Goal: Task Accomplishment & Management: Complete application form

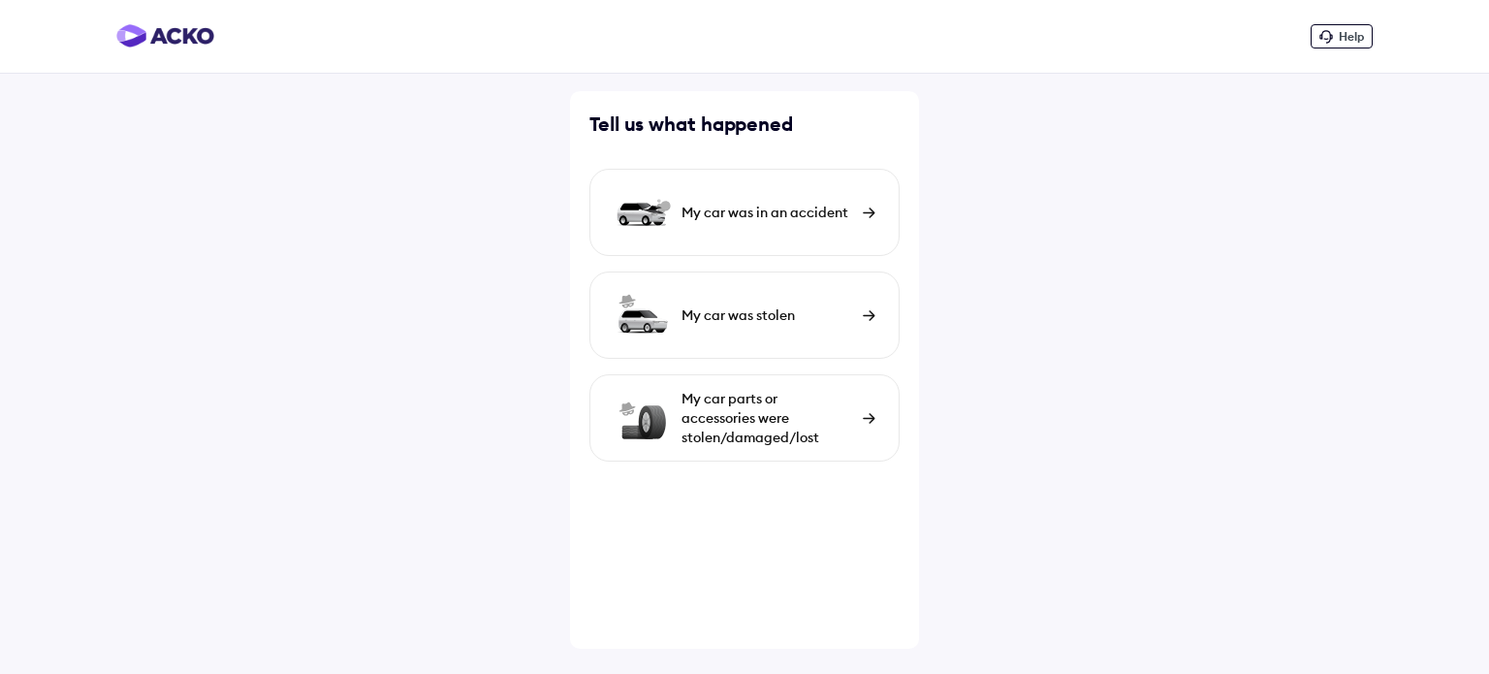
click at [821, 410] on div "My car parts or accessories were stolen/damaged/lost" at bounding box center [768, 418] width 172 height 58
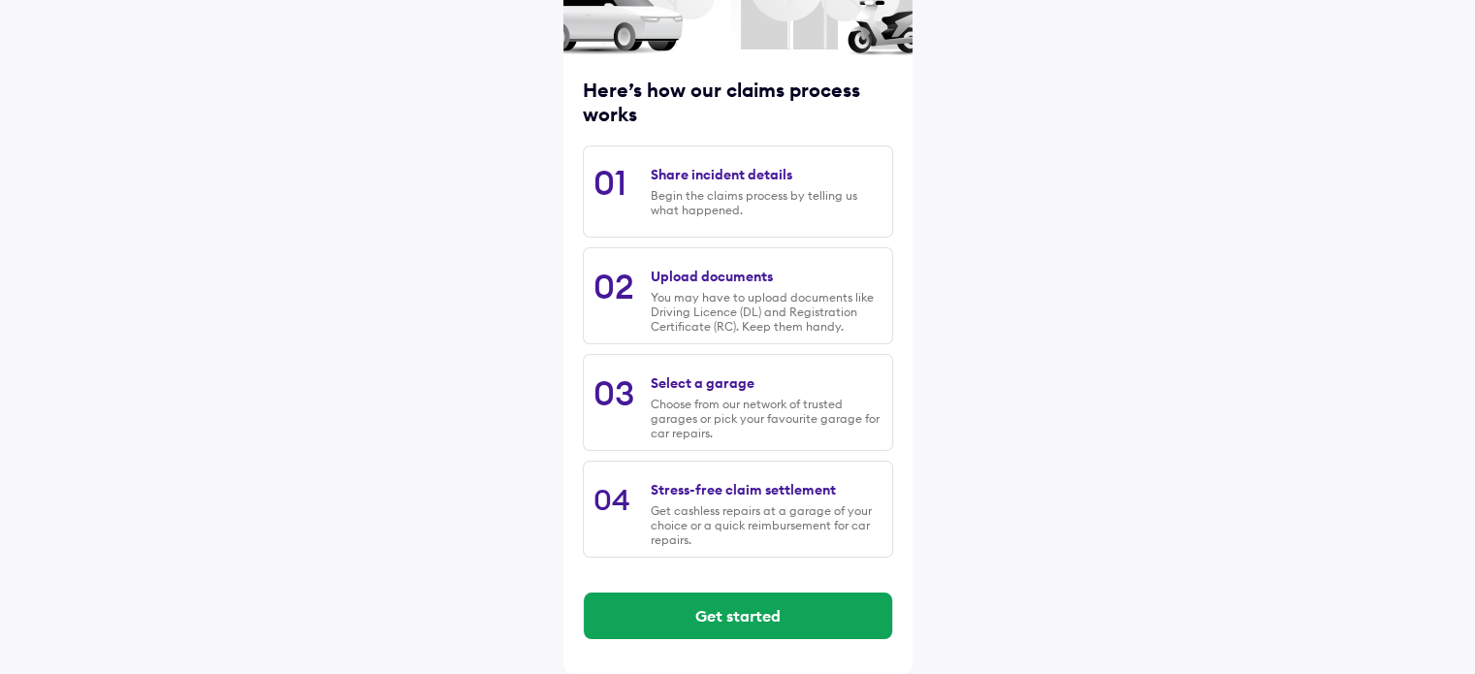
scroll to position [198, 0]
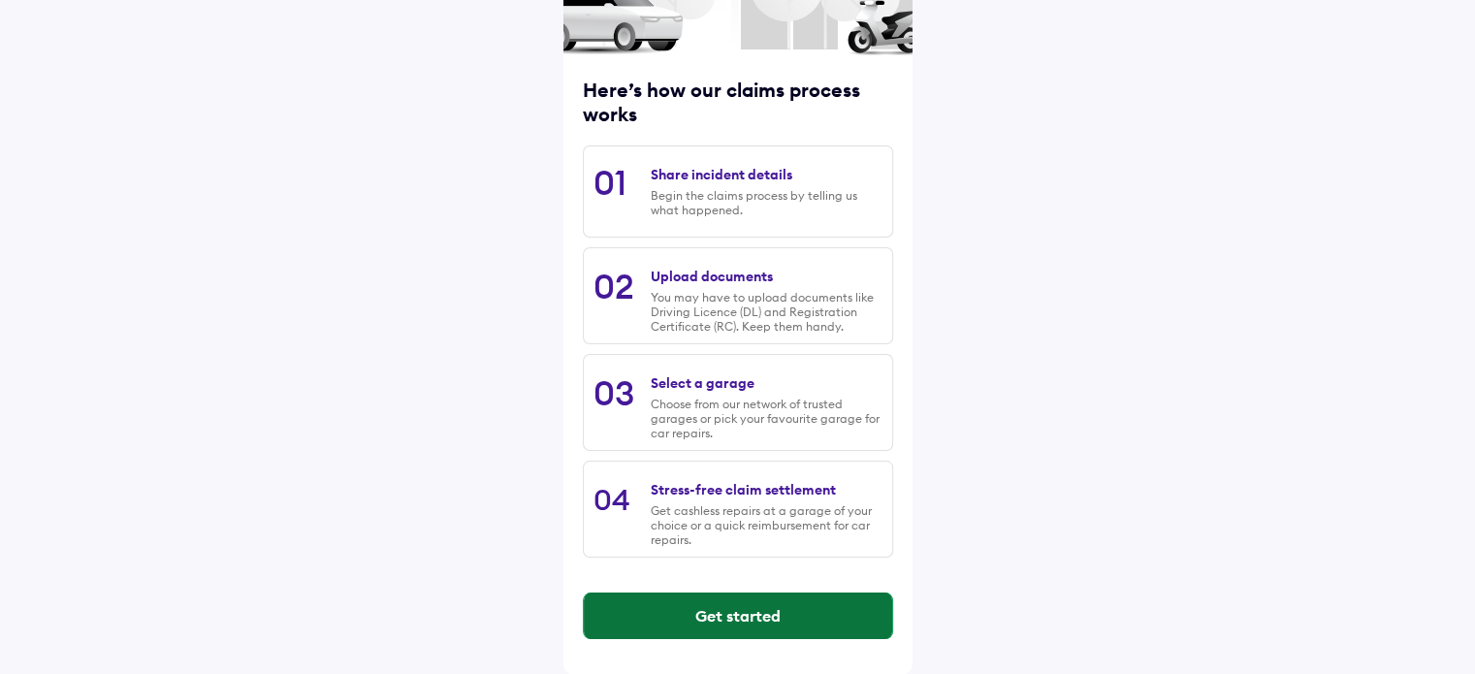
click at [714, 622] on button "Get started" at bounding box center [738, 615] width 308 height 47
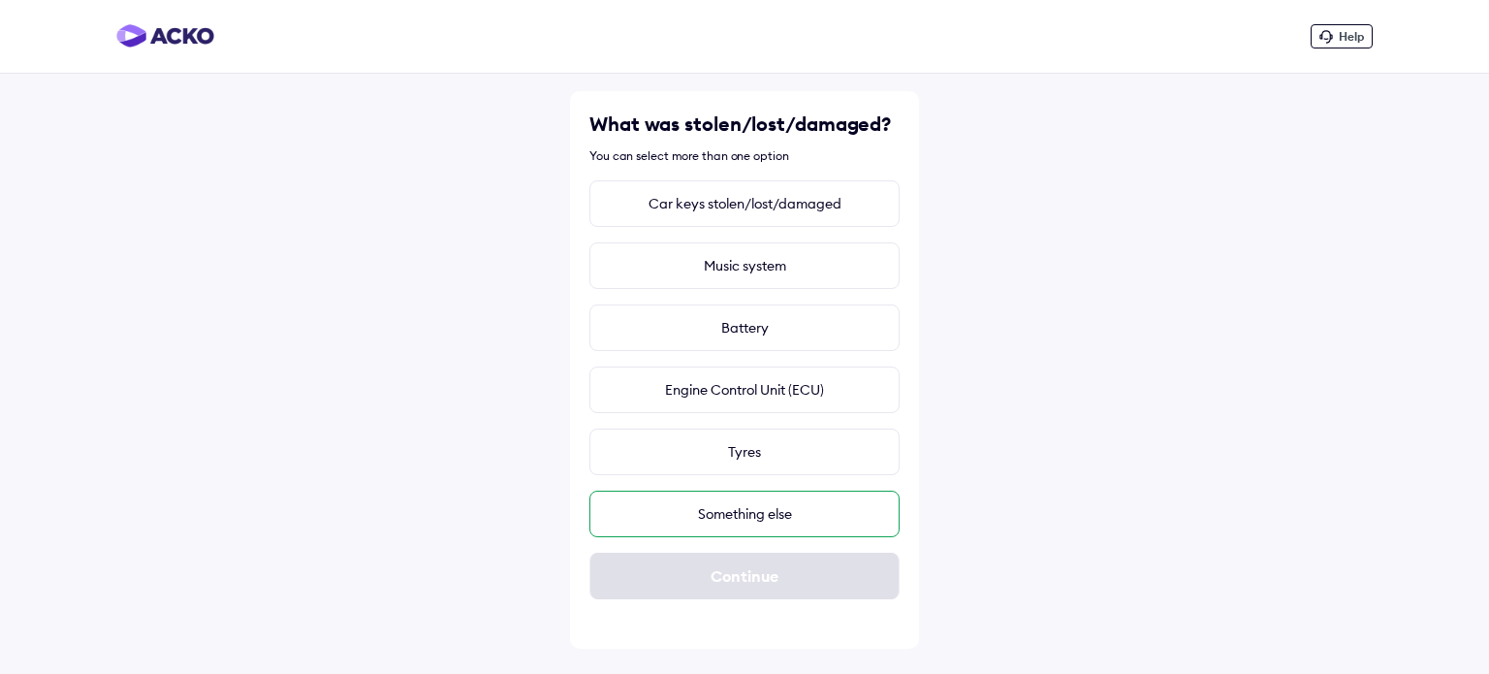
click at [749, 511] on div "Something else" at bounding box center [745, 514] width 310 height 47
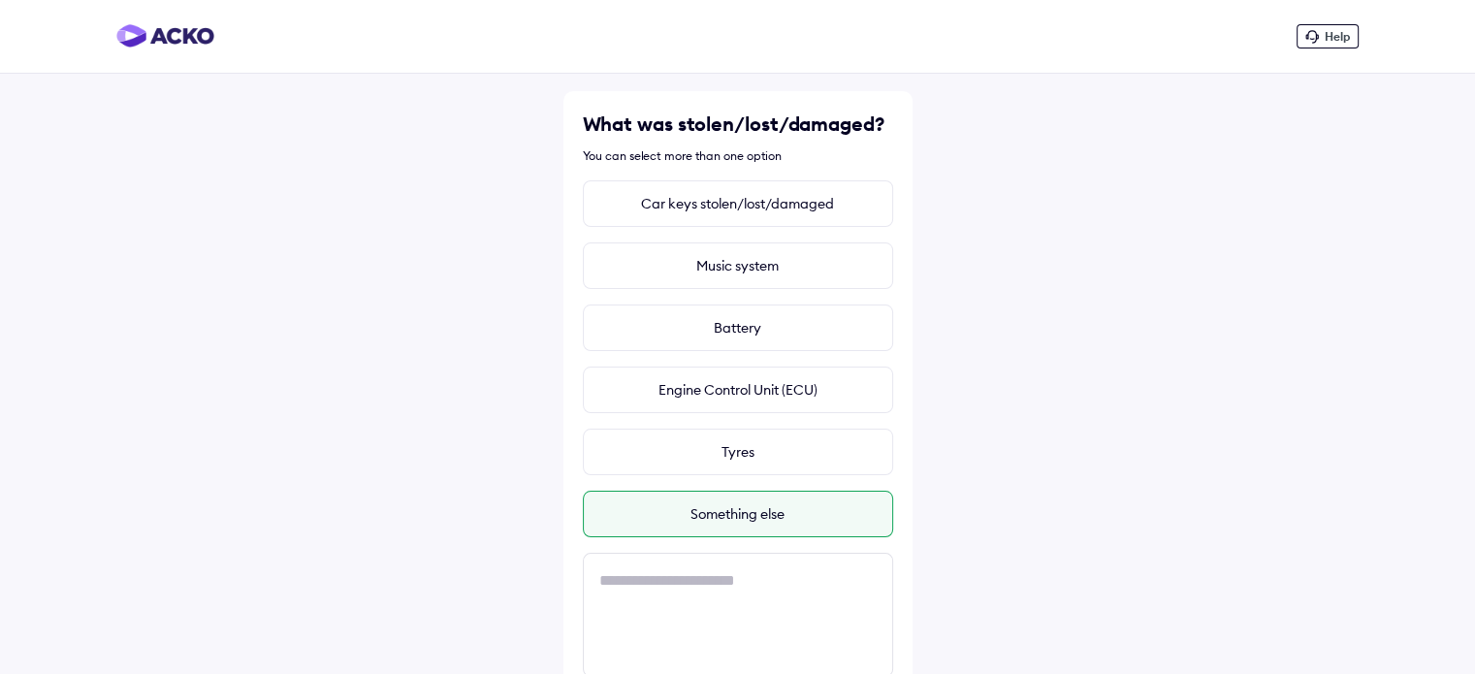
scroll to position [123, 0]
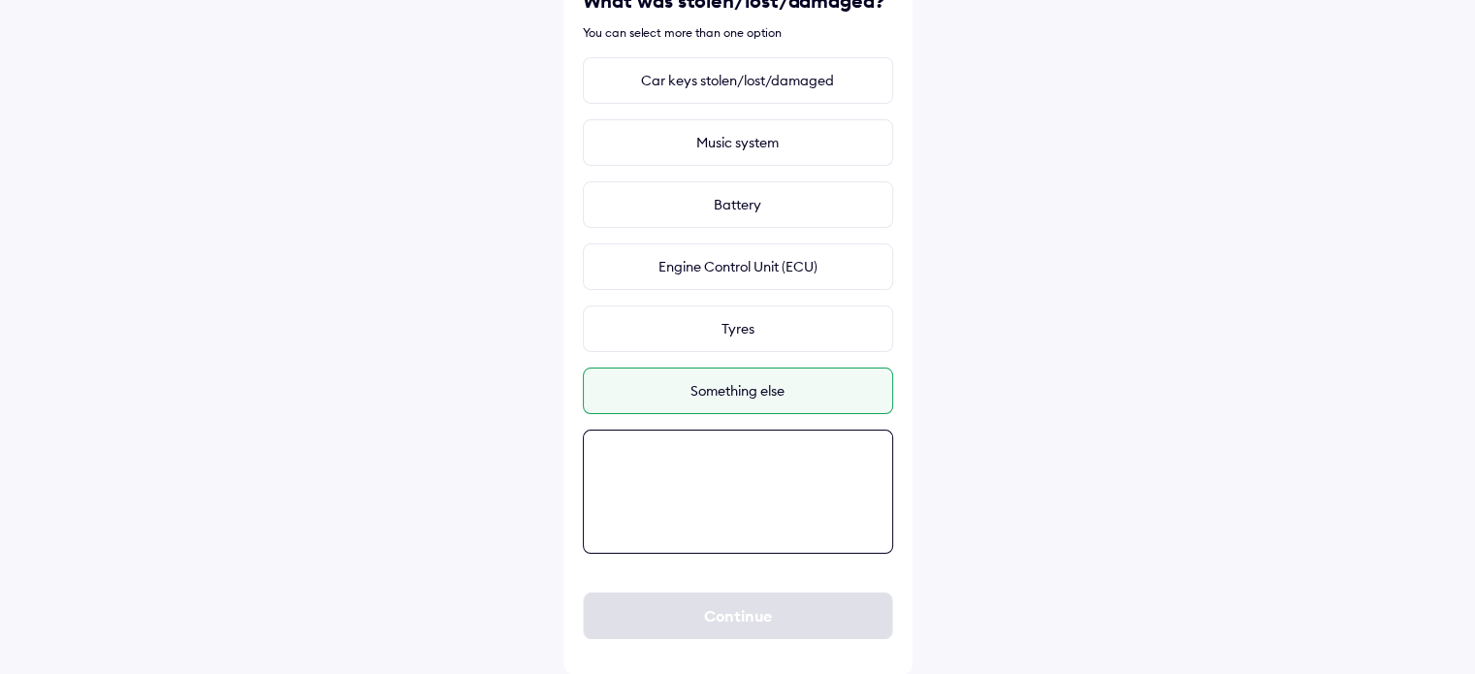
click at [737, 463] on textarea at bounding box center [738, 492] width 310 height 124
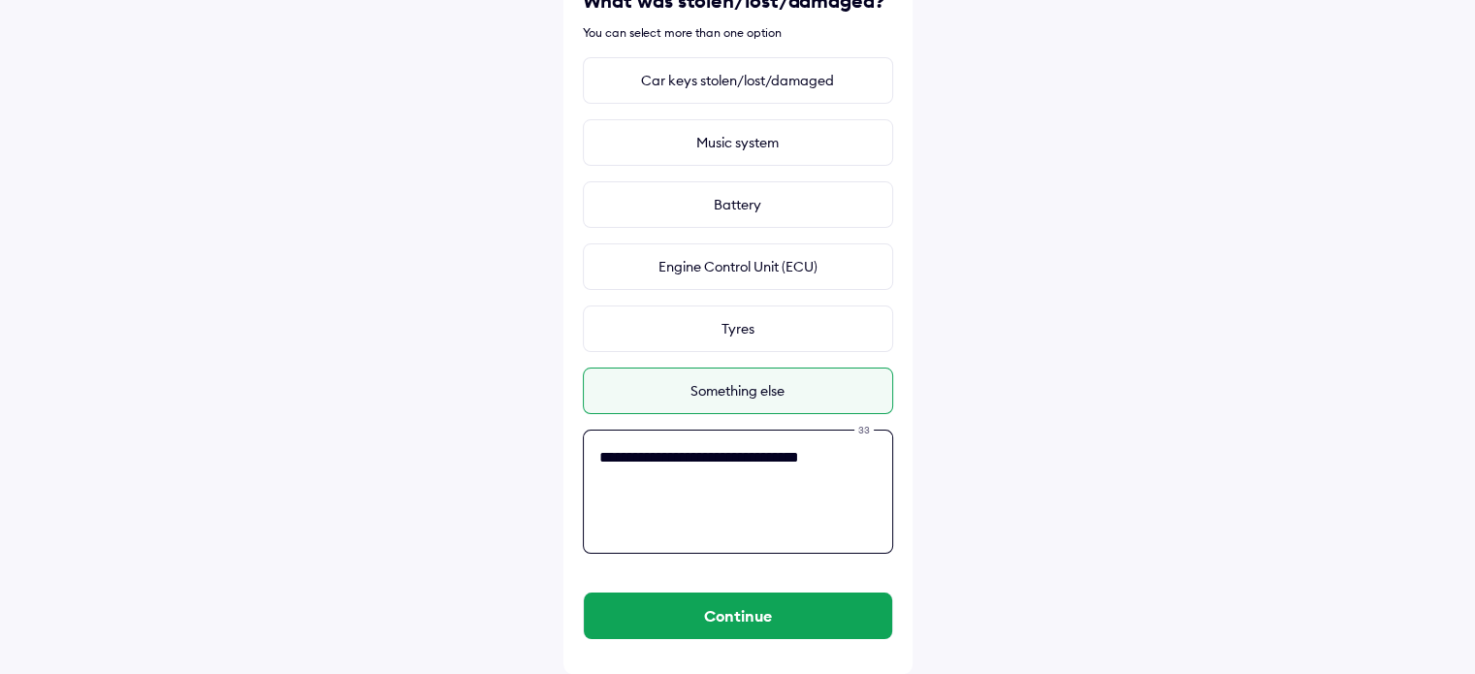
click at [861, 466] on textarea "**********" at bounding box center [738, 492] width 310 height 124
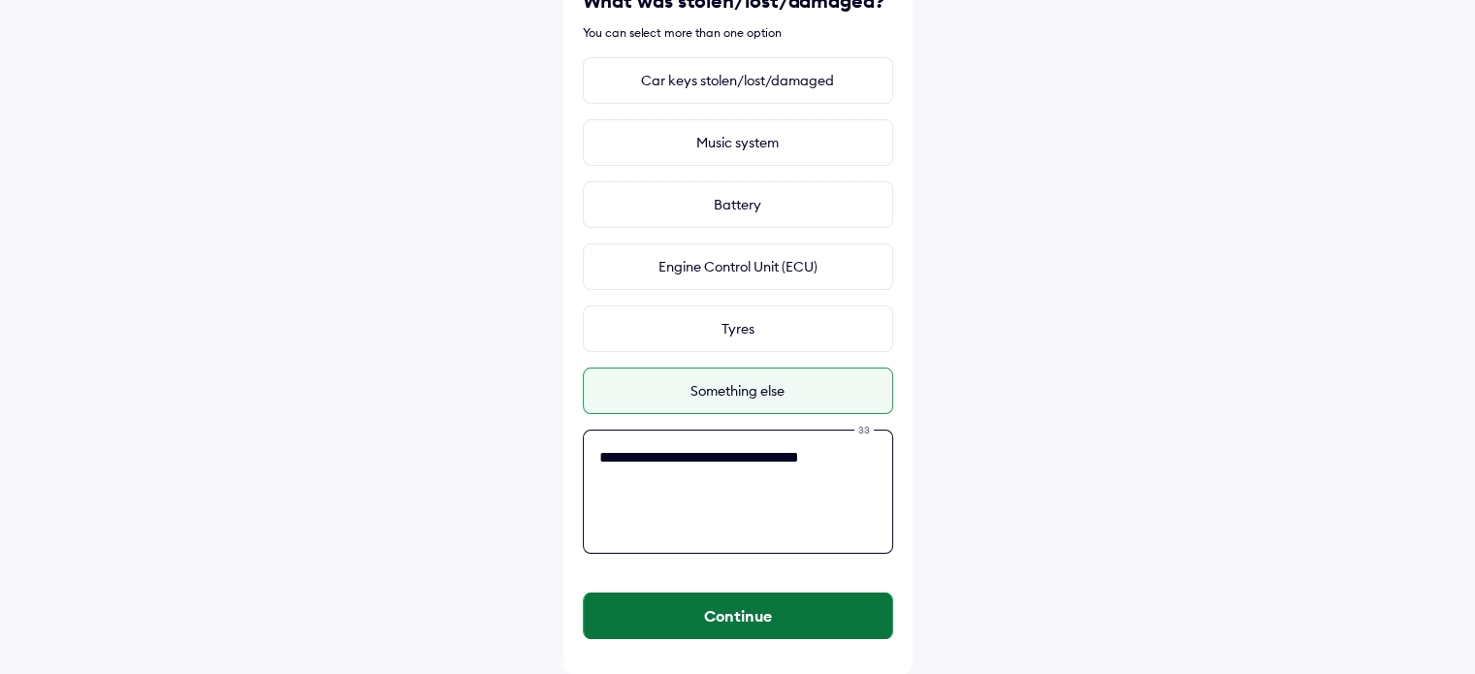
type textarea "**********"
click at [778, 620] on button "Continue" at bounding box center [738, 615] width 308 height 47
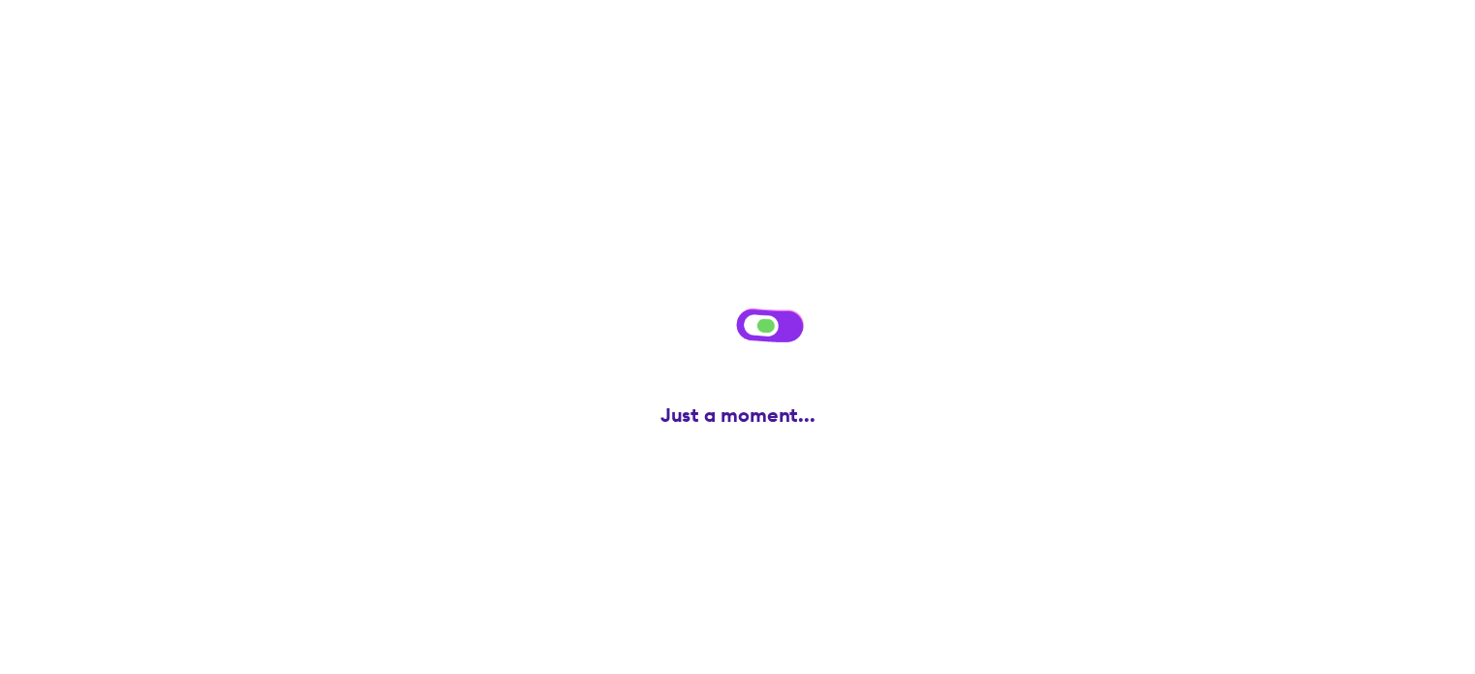
scroll to position [0, 0]
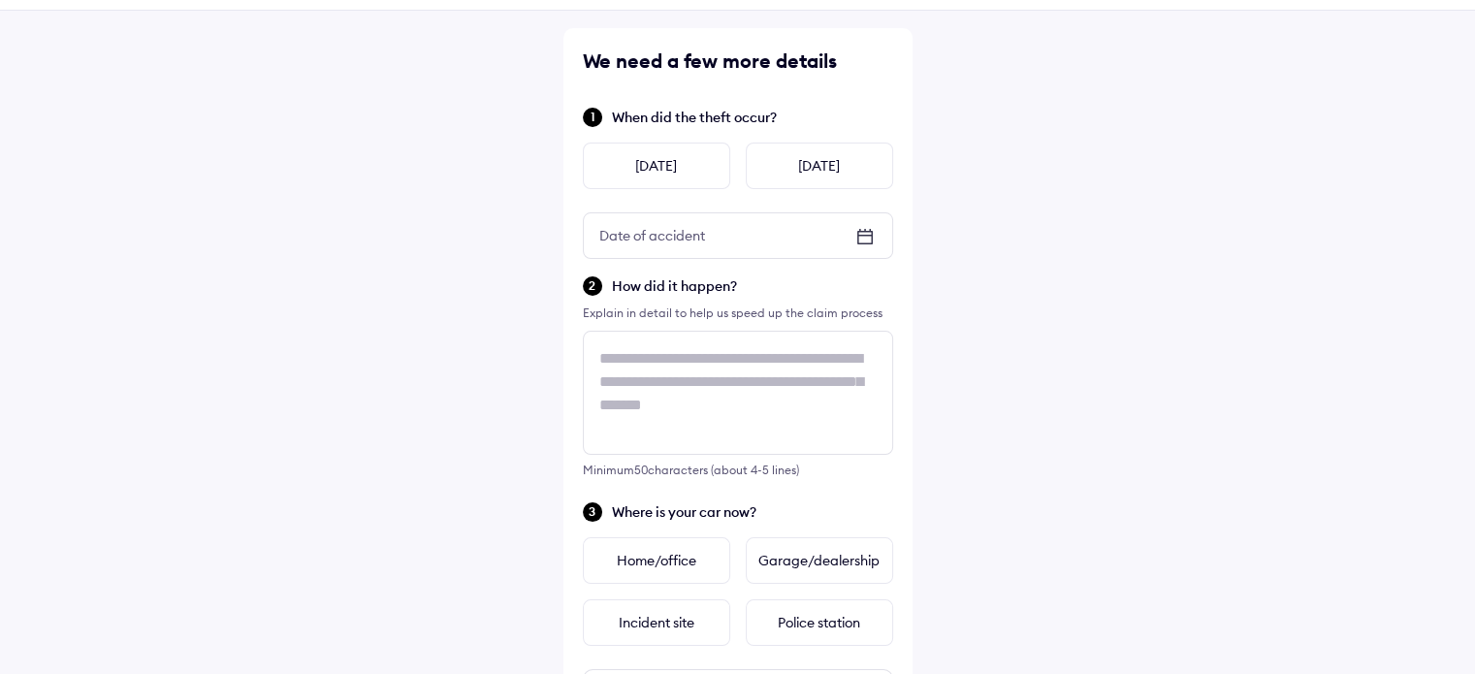
scroll to position [97, 0]
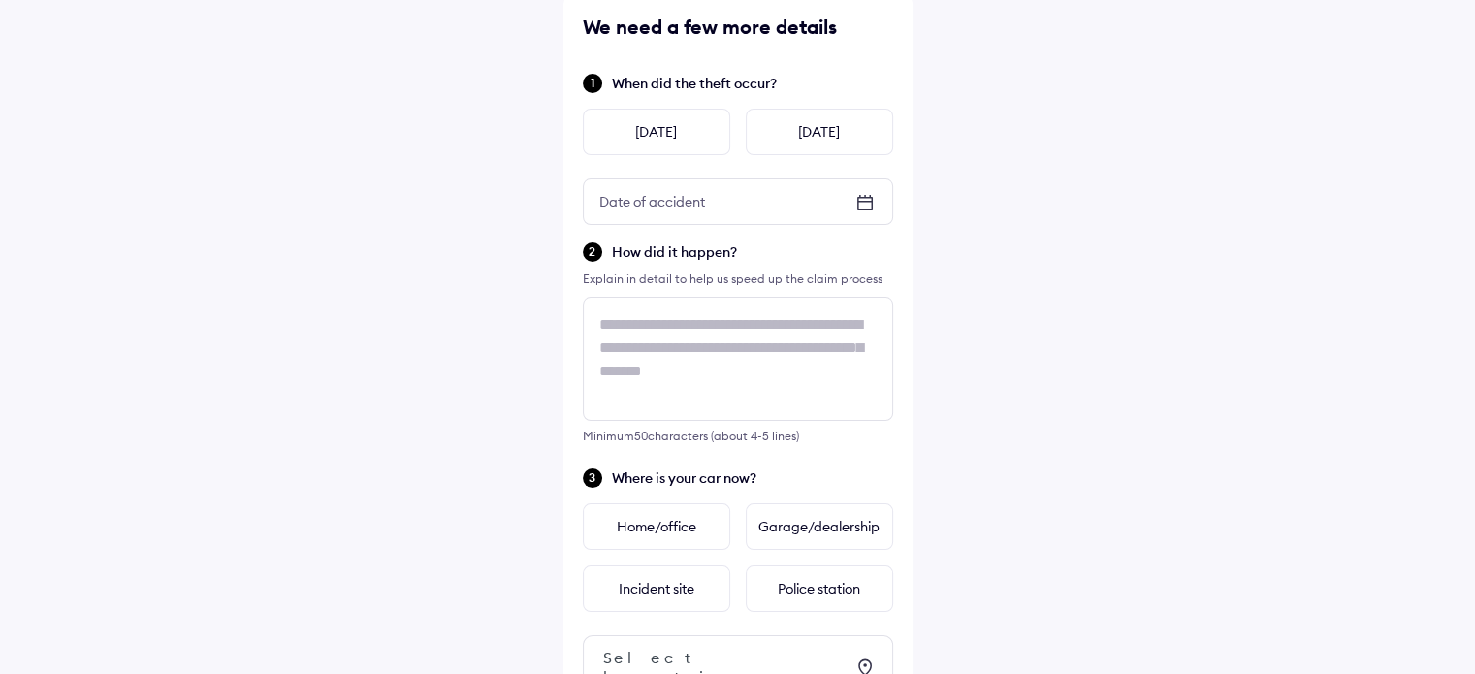
click at [864, 204] on icon at bounding box center [864, 202] width 23 height 23
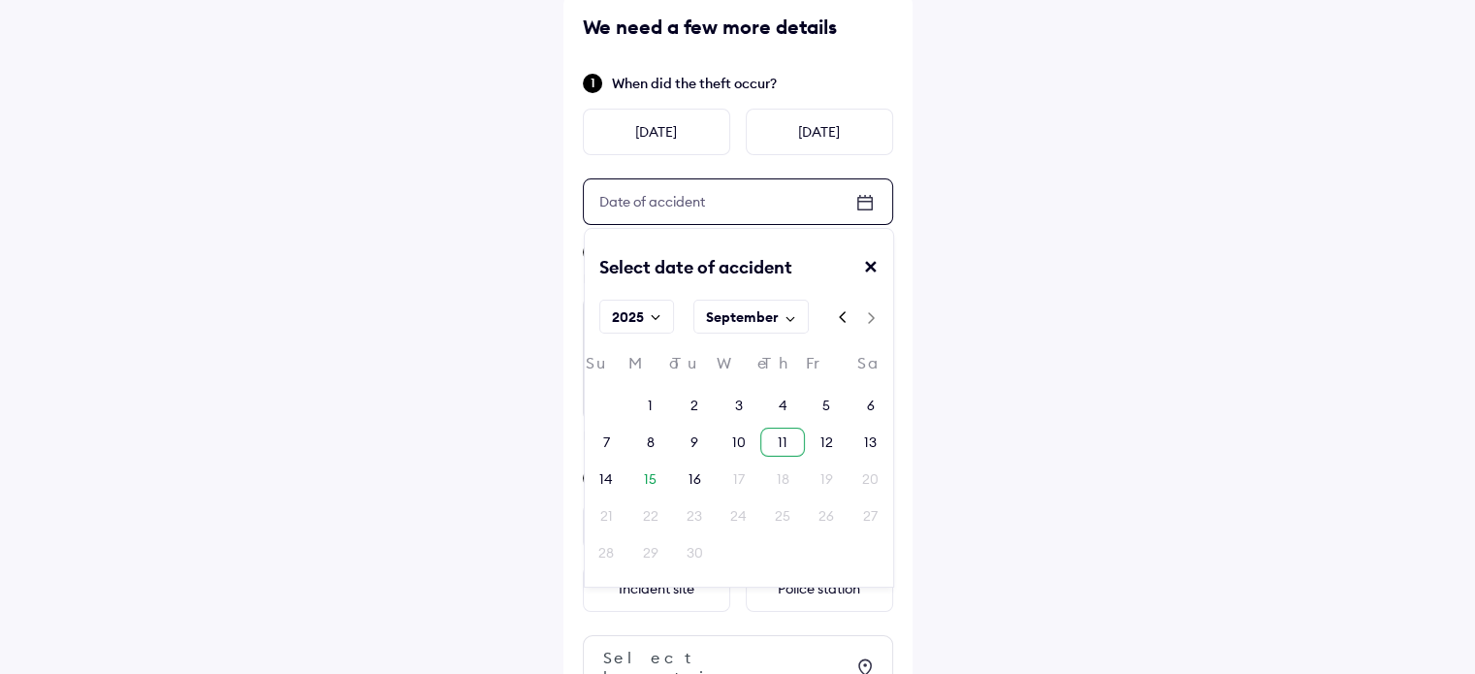
click at [789, 446] on div "11" at bounding box center [782, 442] width 44 height 29
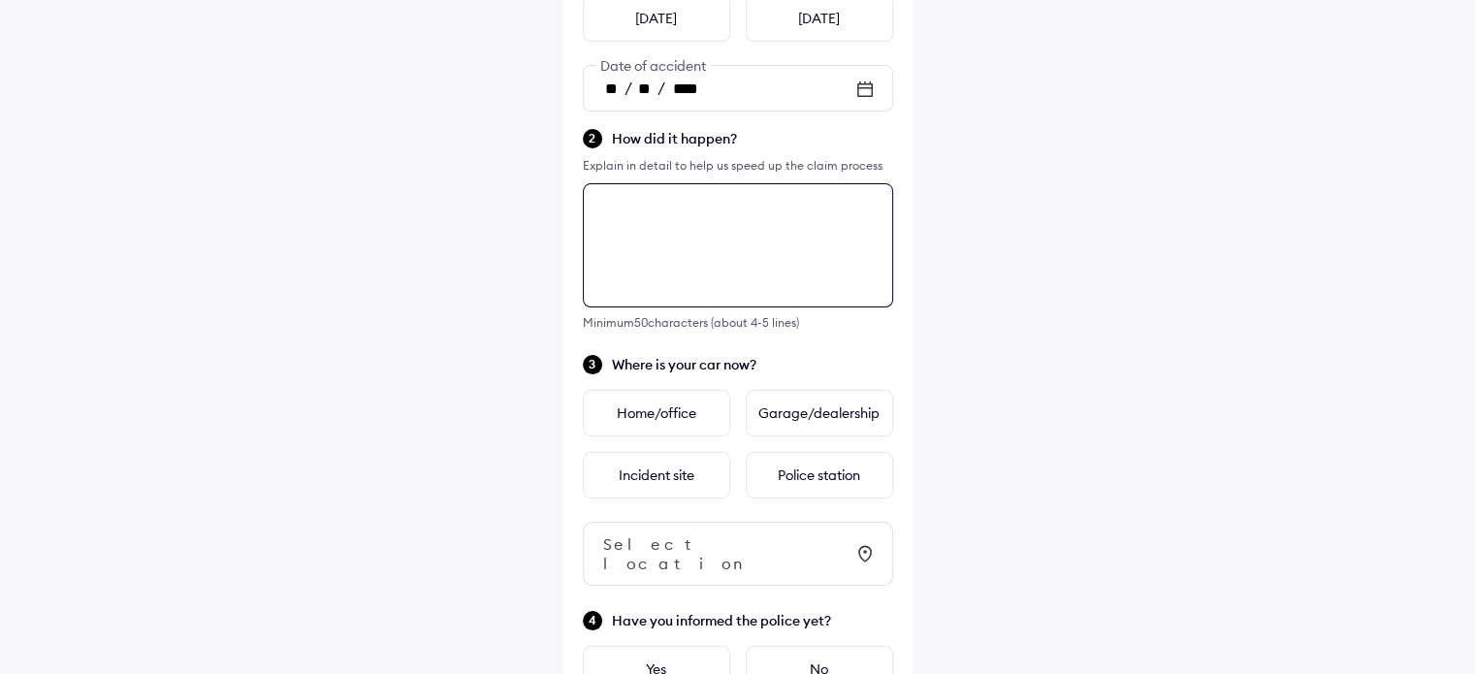
click at [731, 354] on div "We need a few more details When did the theft occur? [DATE] [DATE] ** / ** / **…" at bounding box center [737, 347] width 349 height 932
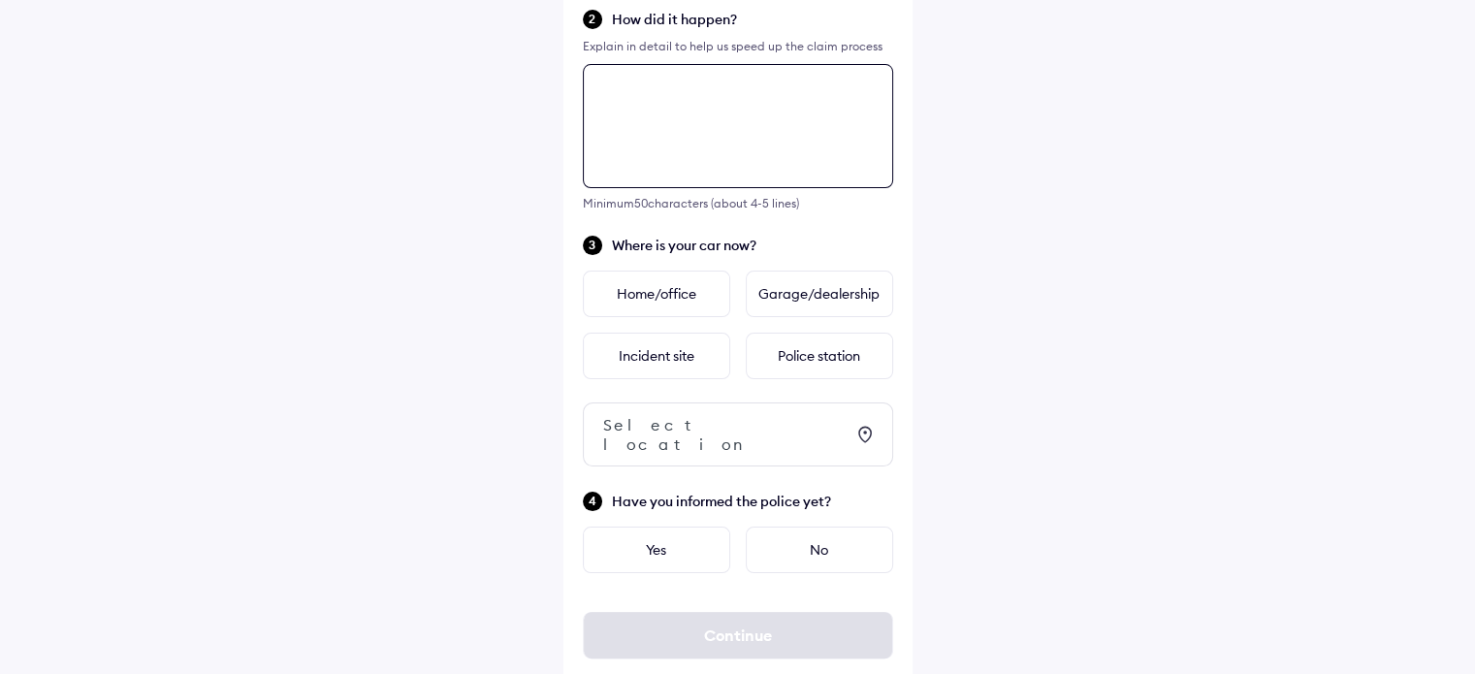
scroll to position [334, 0]
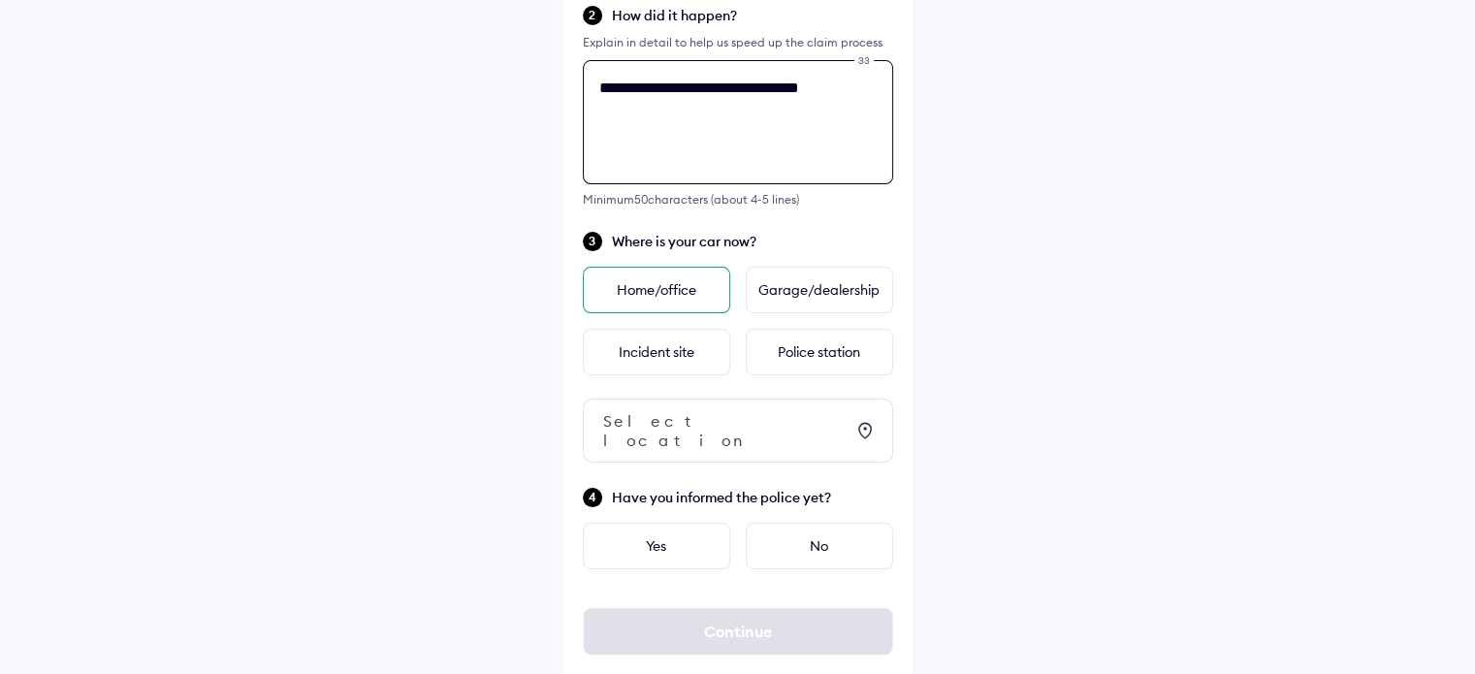
type textarea "**********"
click at [649, 290] on div "Home/office" at bounding box center [656, 290] width 147 height 47
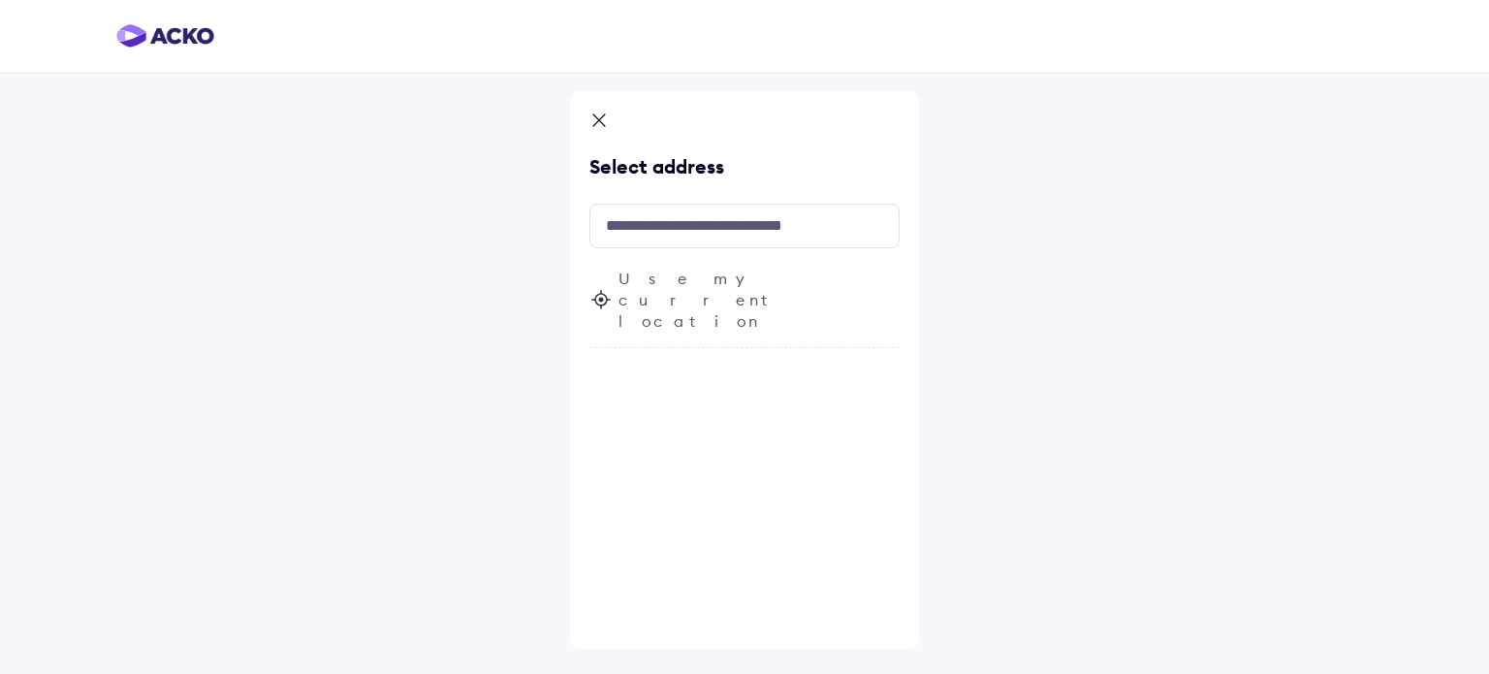
click at [663, 281] on span "Use my current location" at bounding box center [759, 300] width 281 height 64
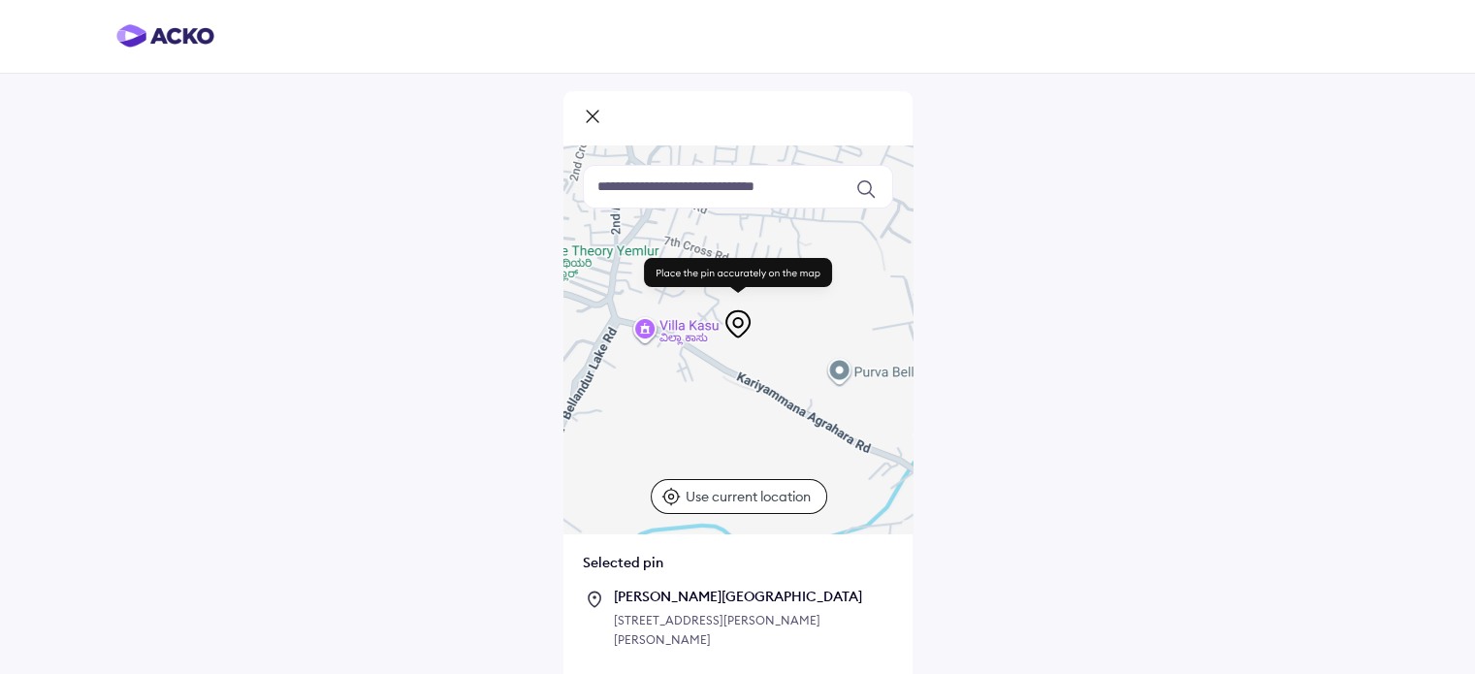
click at [693, 504] on p "Use current location" at bounding box center [751, 496] width 130 height 19
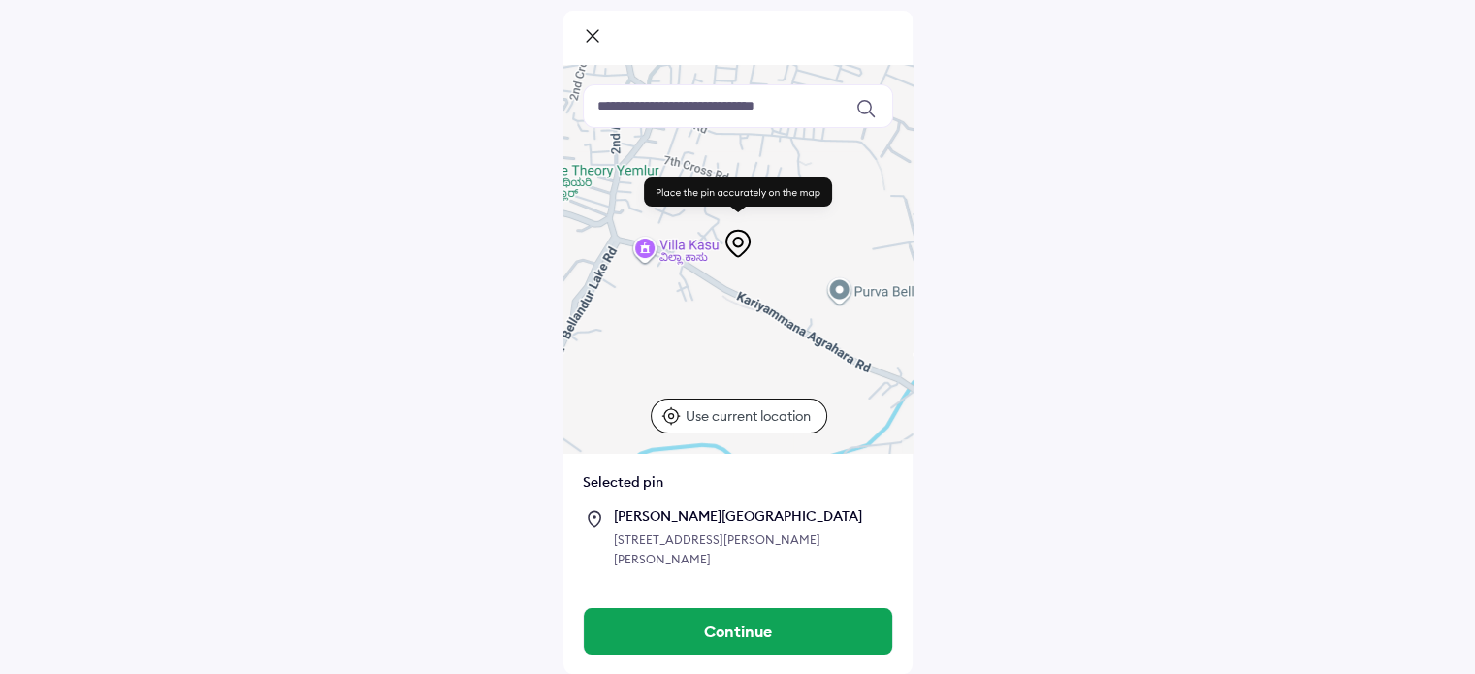
scroll to position [117, 0]
drag, startPoint x: 733, startPoint y: 203, endPoint x: 709, endPoint y: 178, distance: 34.3
click at [708, 178] on div at bounding box center [737, 216] width 207 height 85
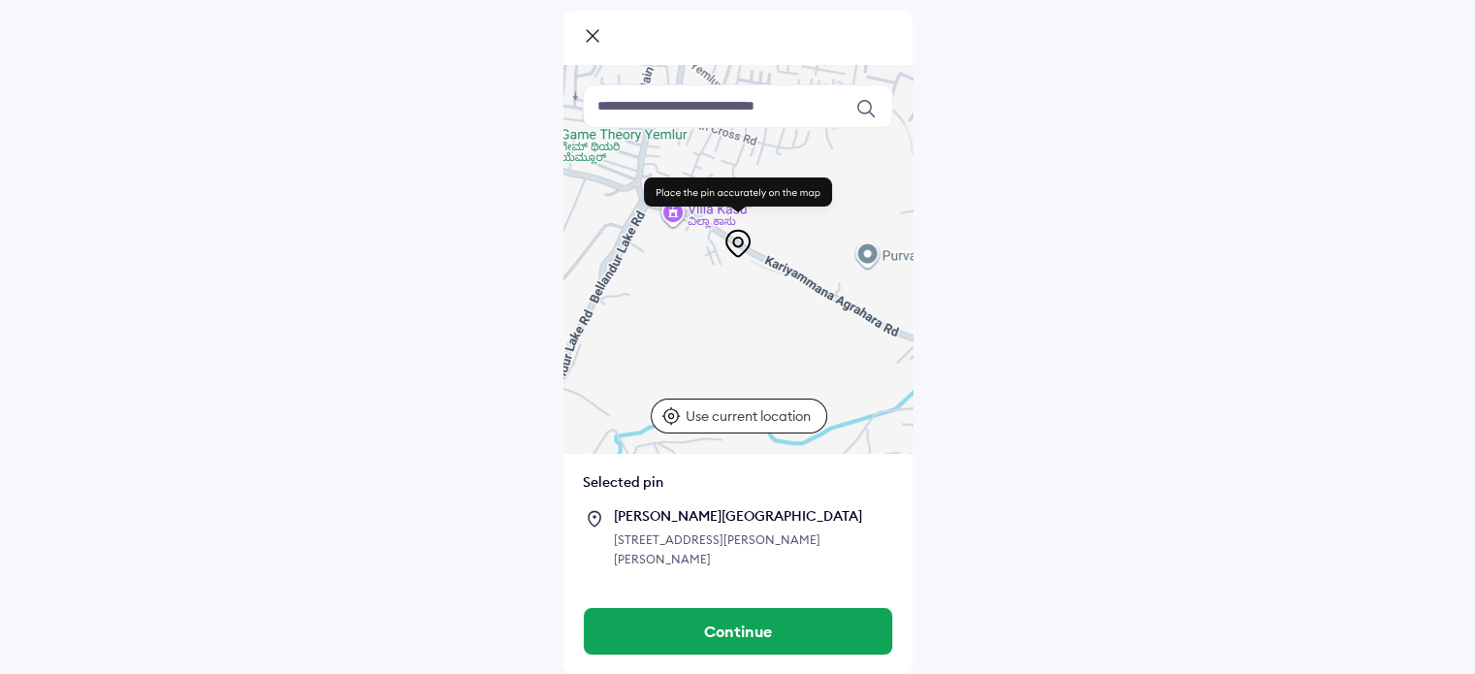
drag, startPoint x: 743, startPoint y: 248, endPoint x: 771, endPoint y: 210, distance: 47.1
click at [771, 210] on div "Use ctrl + scroll to zoom the map Keyboard shortcuts Map Data Map data ©2025 Ma…" at bounding box center [737, 259] width 349 height 388
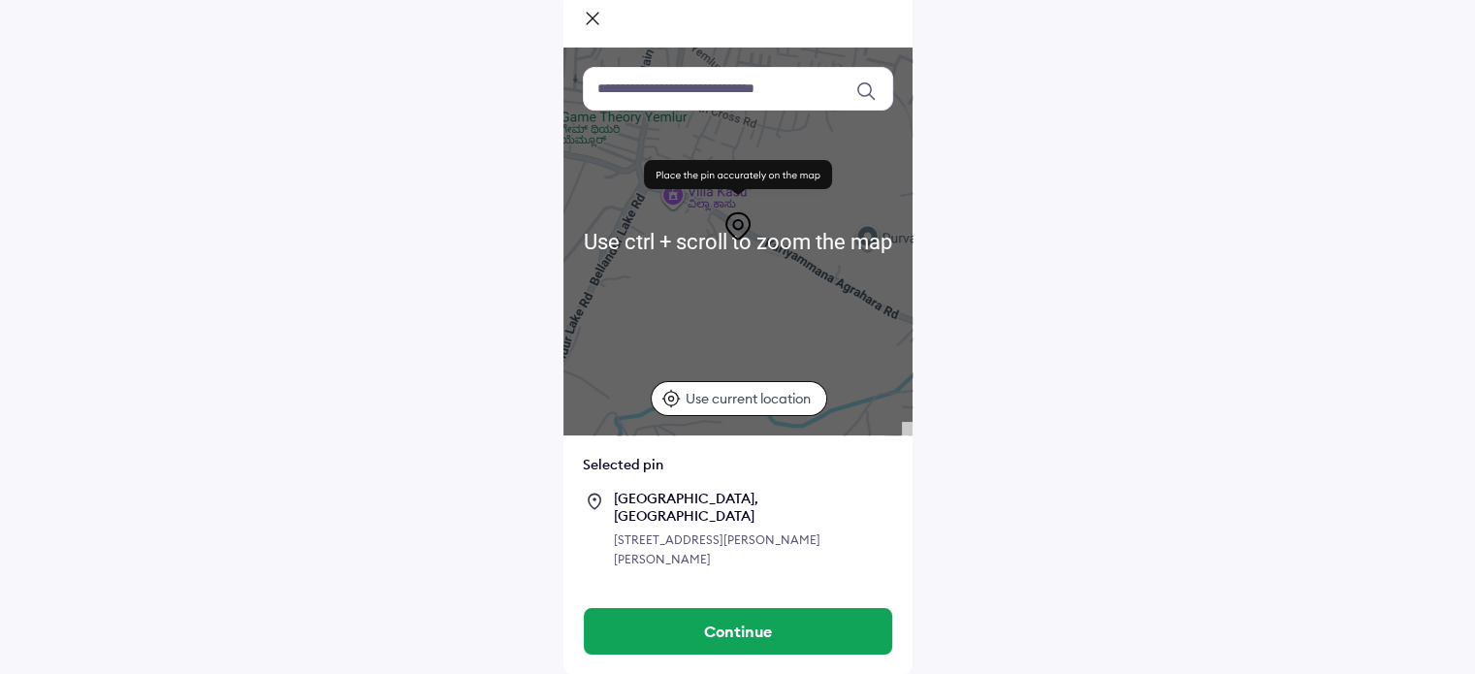
scroll to position [20, 0]
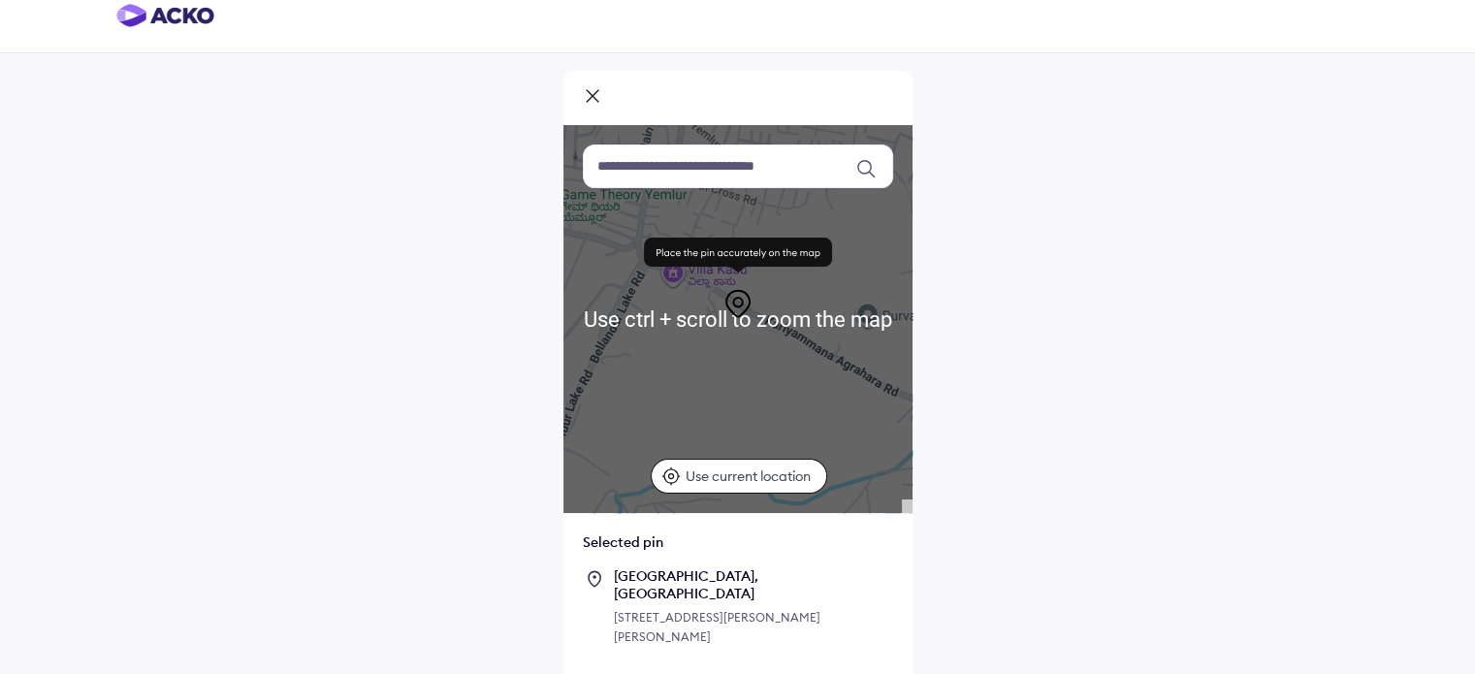
click at [760, 173] on input at bounding box center [738, 166] width 310 height 44
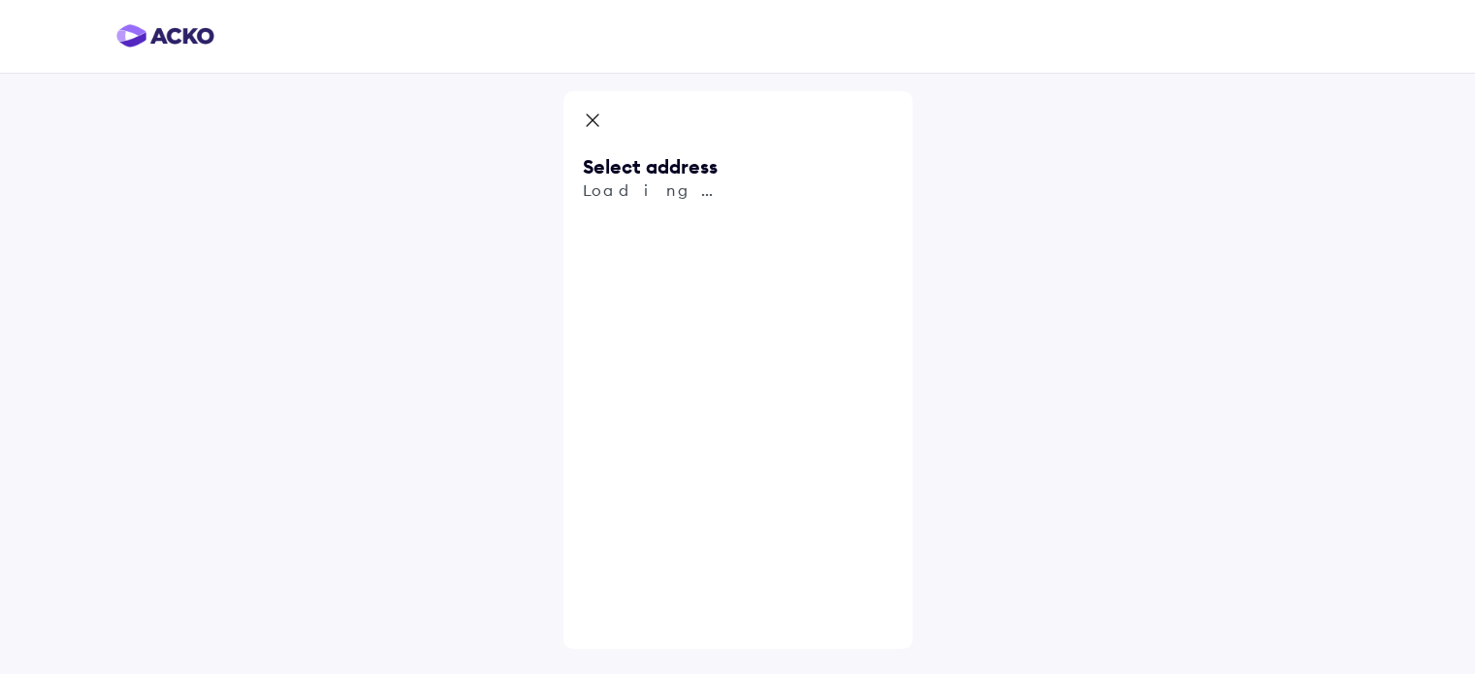
scroll to position [0, 0]
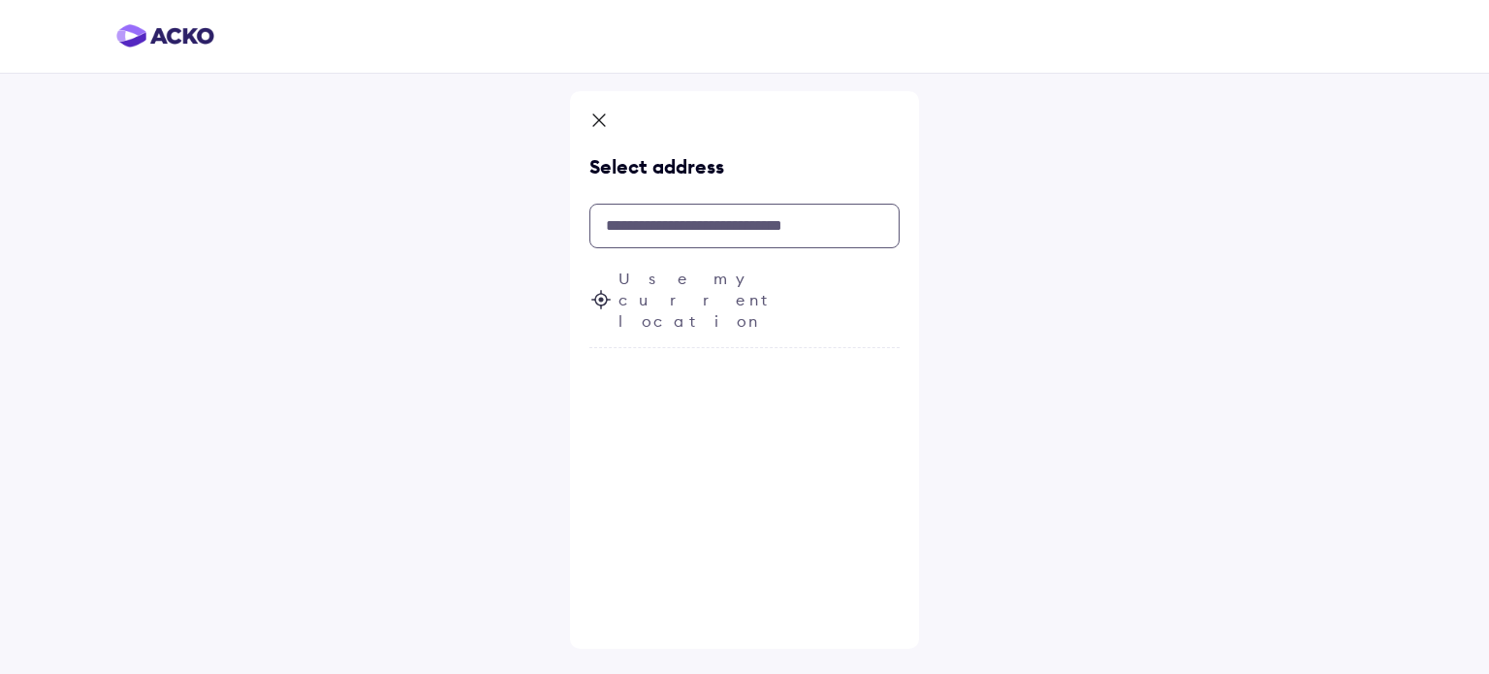
click at [733, 219] on input "text" at bounding box center [745, 226] width 310 height 45
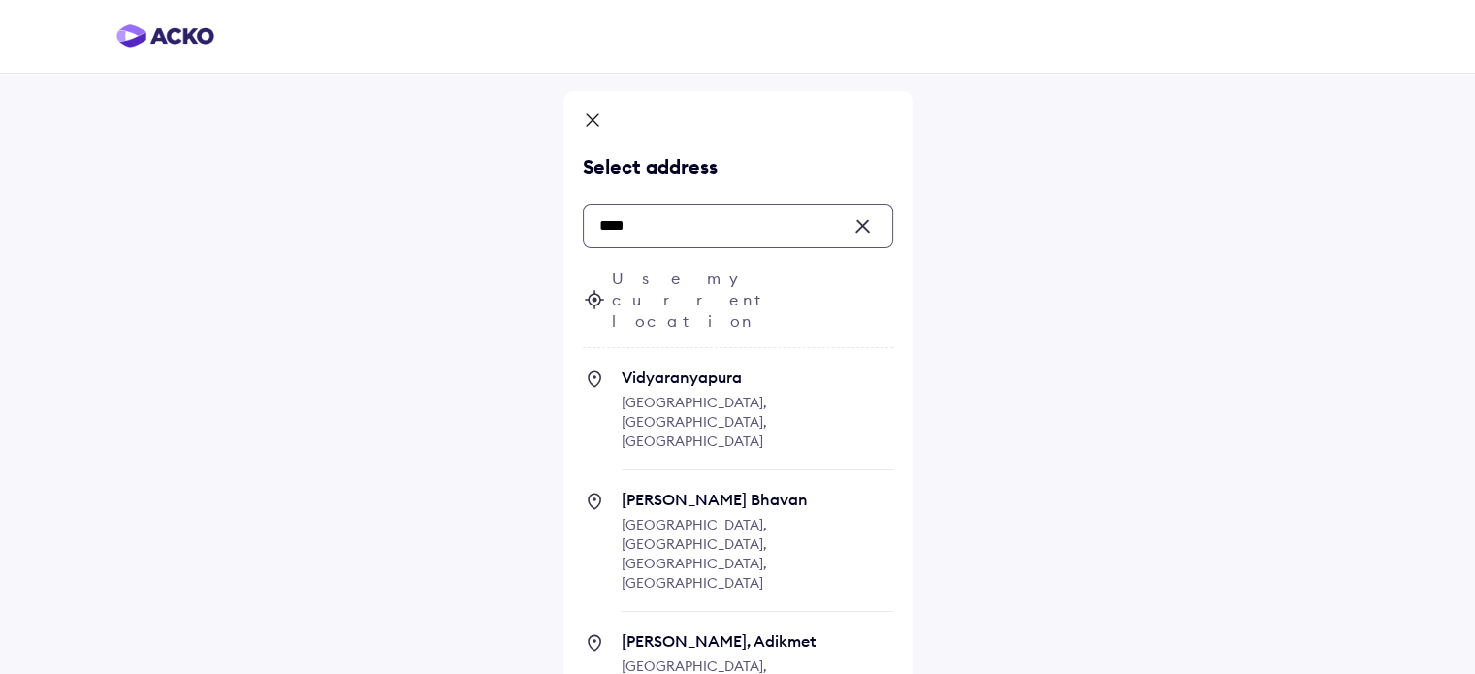
click at [689, 367] on span "Vidyaranyapura" at bounding box center [757, 376] width 271 height 19
type input "****"
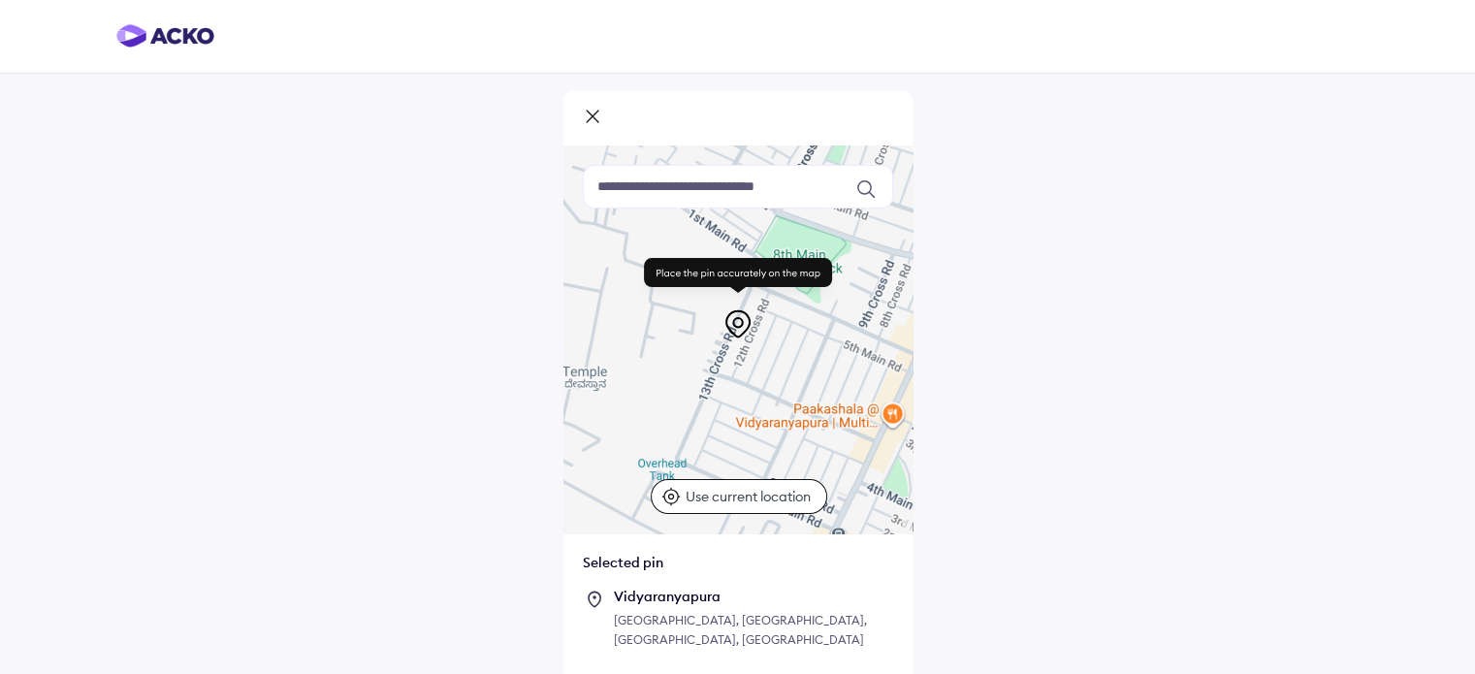
drag, startPoint x: 740, startPoint y: 429, endPoint x: 872, endPoint y: 110, distance: 345.2
click at [872, 110] on div "Keyboard shortcuts Map Data Map data ©2025 Map data ©2025 100 m Click to toggle…" at bounding box center [737, 422] width 349 height 663
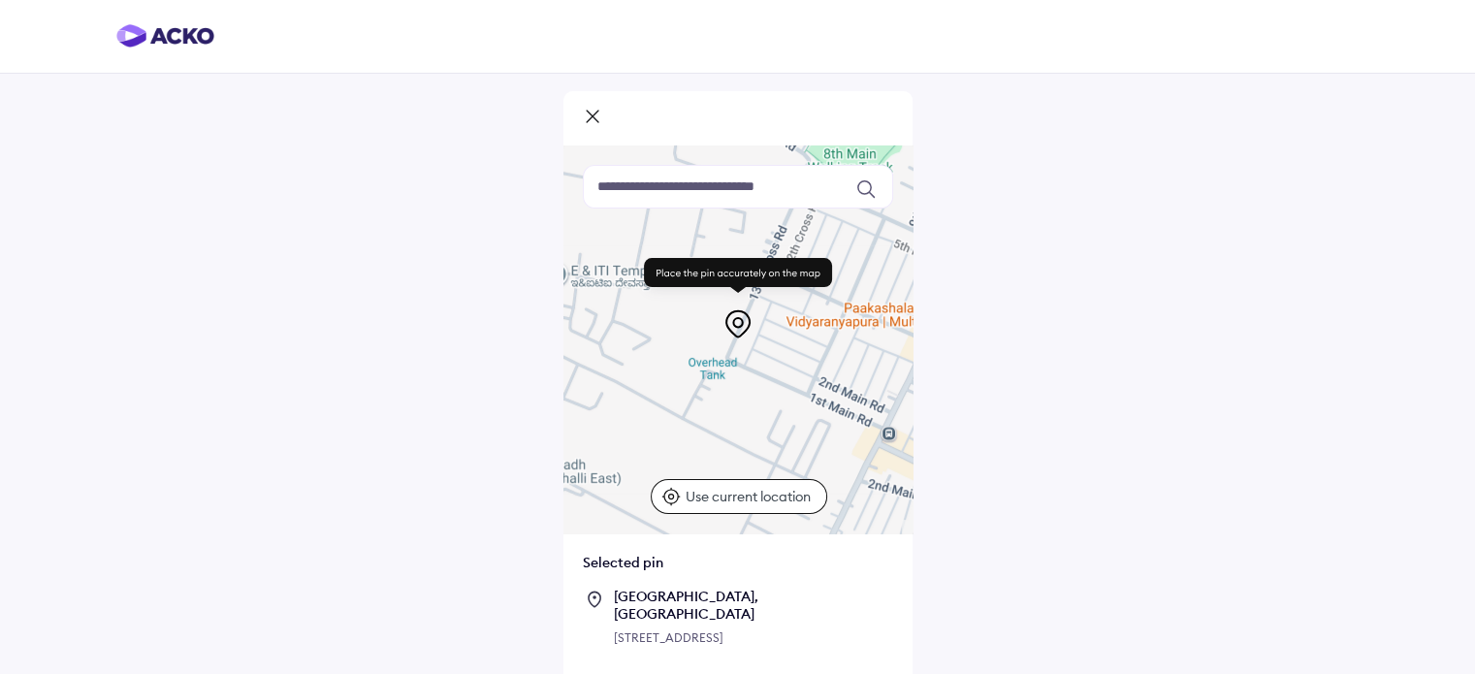
drag, startPoint x: 733, startPoint y: 389, endPoint x: 787, endPoint y: 287, distance: 115.4
click at [787, 287] on div "Keyboard shortcuts Map Data Map data ©2025 Map data ©2025 100 m Click to toggle…" at bounding box center [737, 339] width 349 height 388
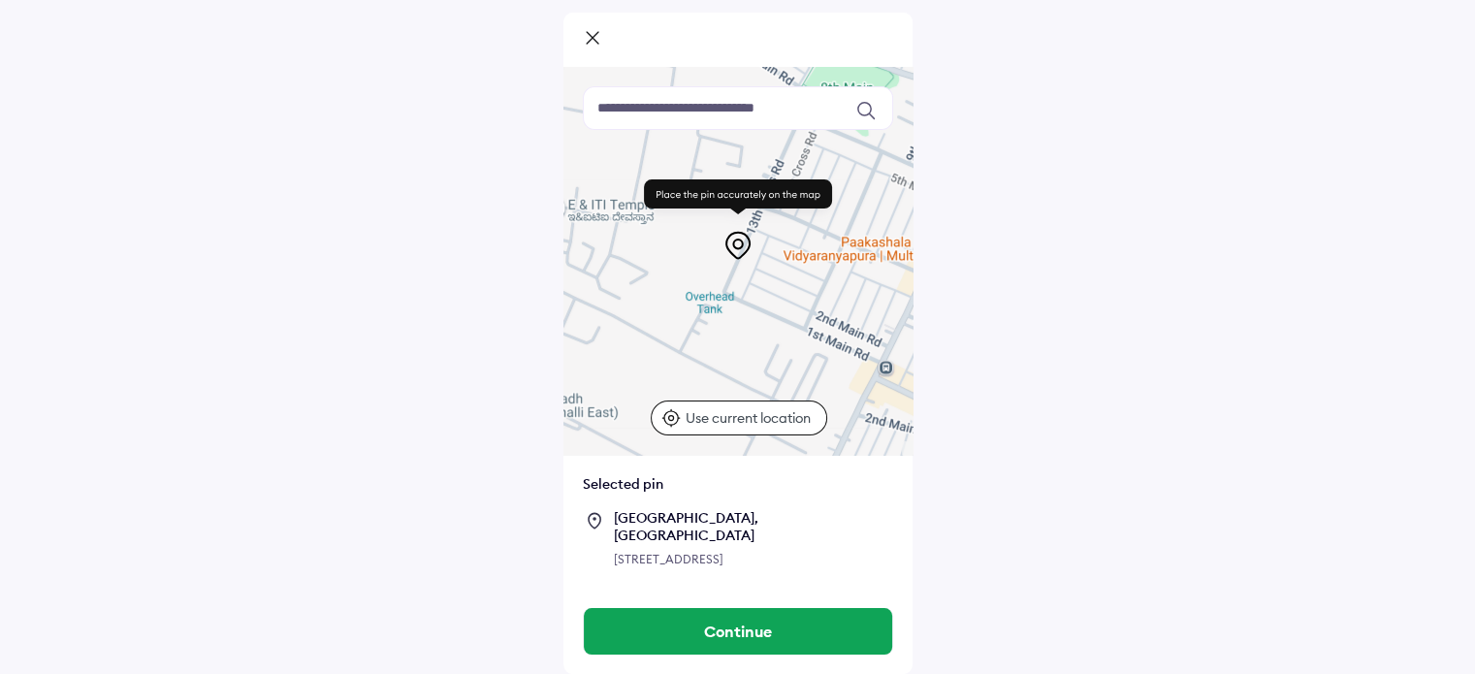
drag, startPoint x: 784, startPoint y: 273, endPoint x: 782, endPoint y: 288, distance: 14.8
click at [782, 288] on div at bounding box center [737, 261] width 349 height 388
click at [781, 285] on div at bounding box center [737, 261] width 349 height 388
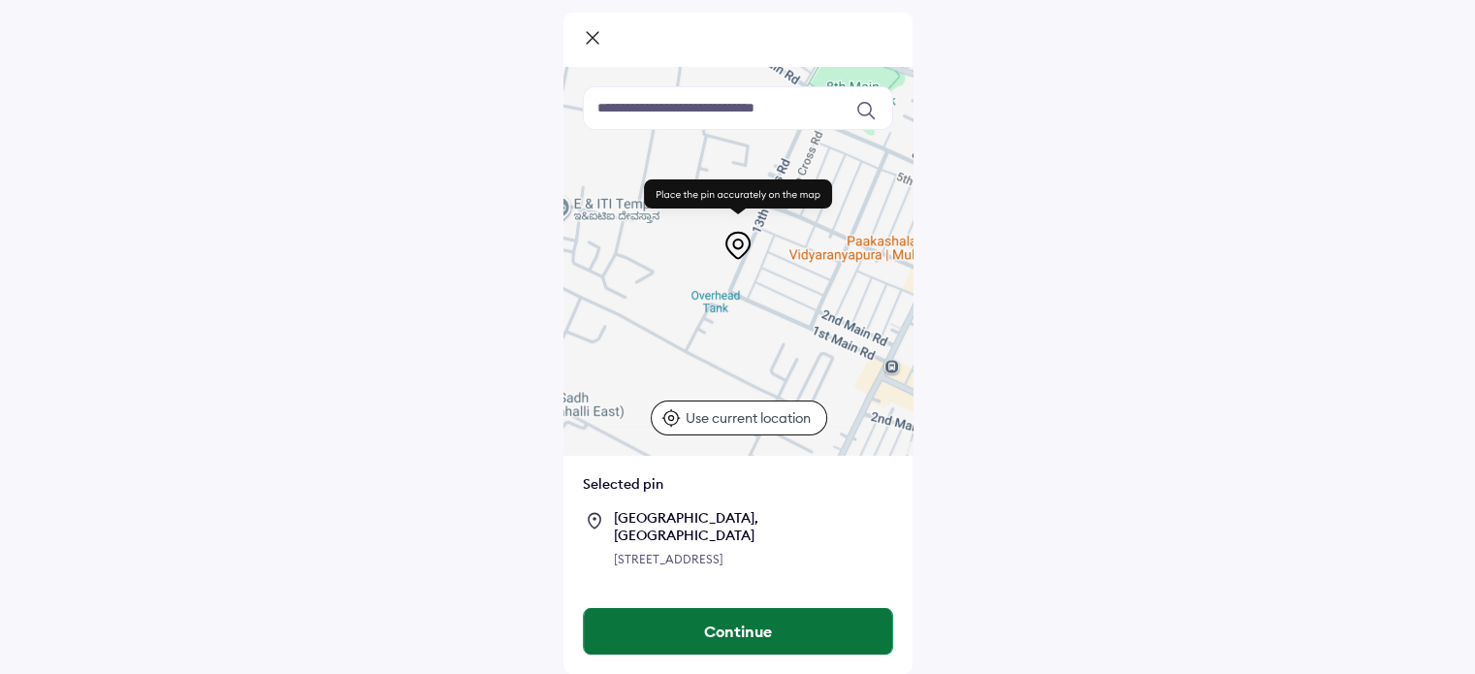
click at [720, 639] on button "Continue" at bounding box center [738, 631] width 308 height 47
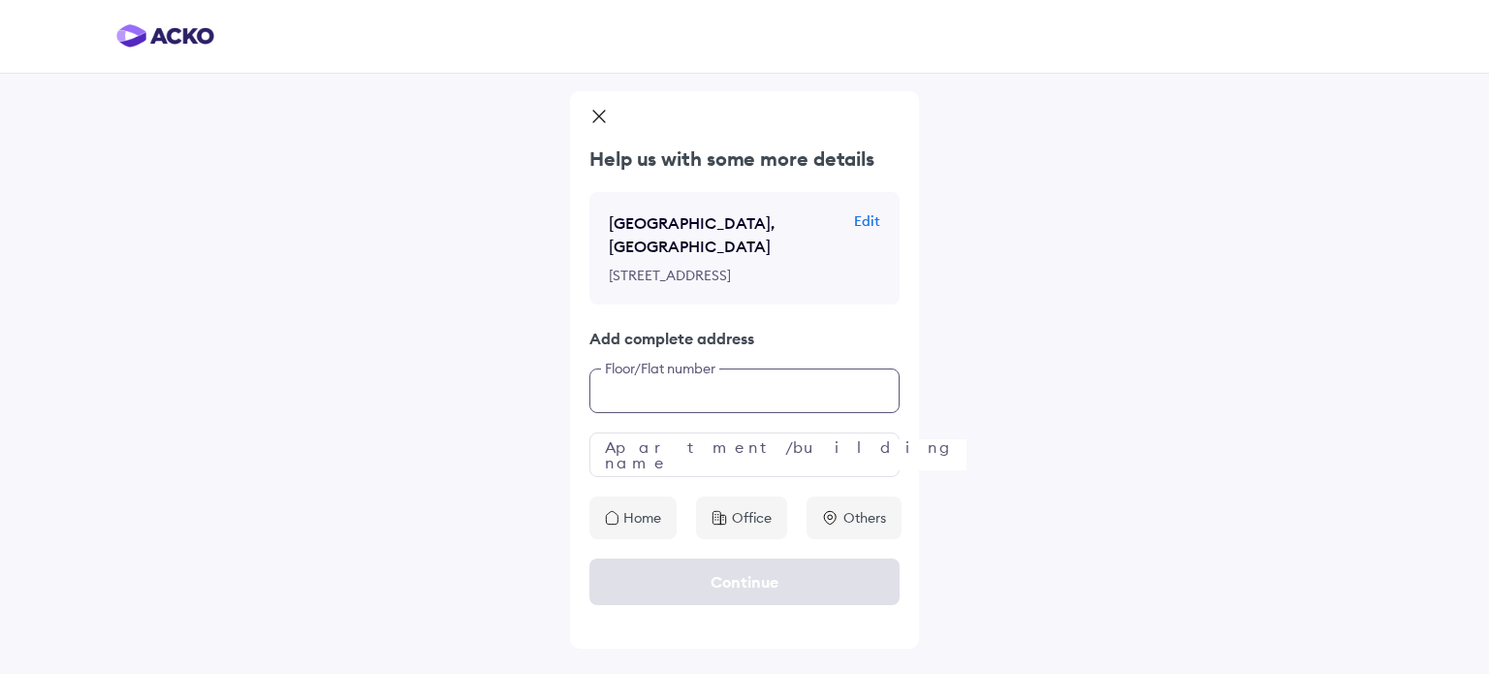
click at [678, 409] on input "text" at bounding box center [745, 390] width 310 height 45
type input "**********"
type input "*"
click at [628, 527] on p "Home" at bounding box center [642, 517] width 38 height 19
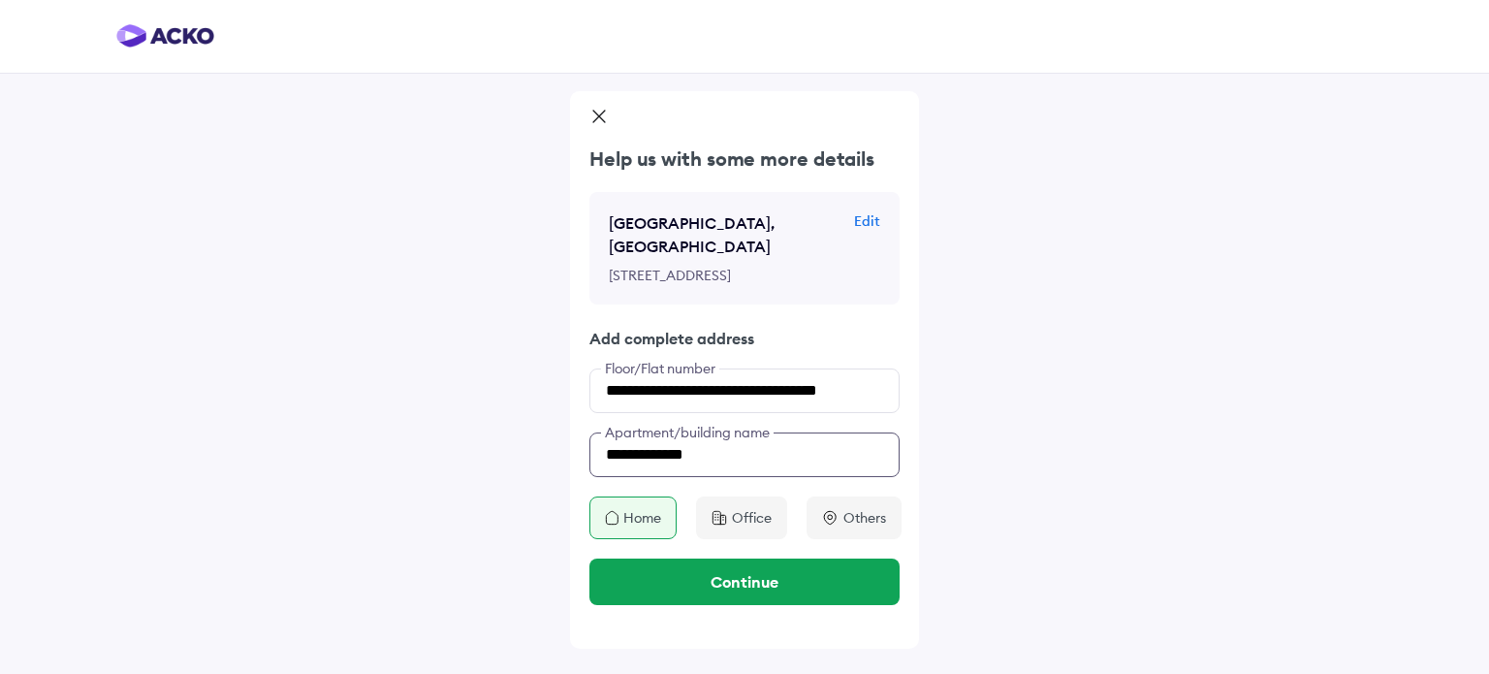
click at [803, 477] on input "**********" at bounding box center [745, 454] width 310 height 45
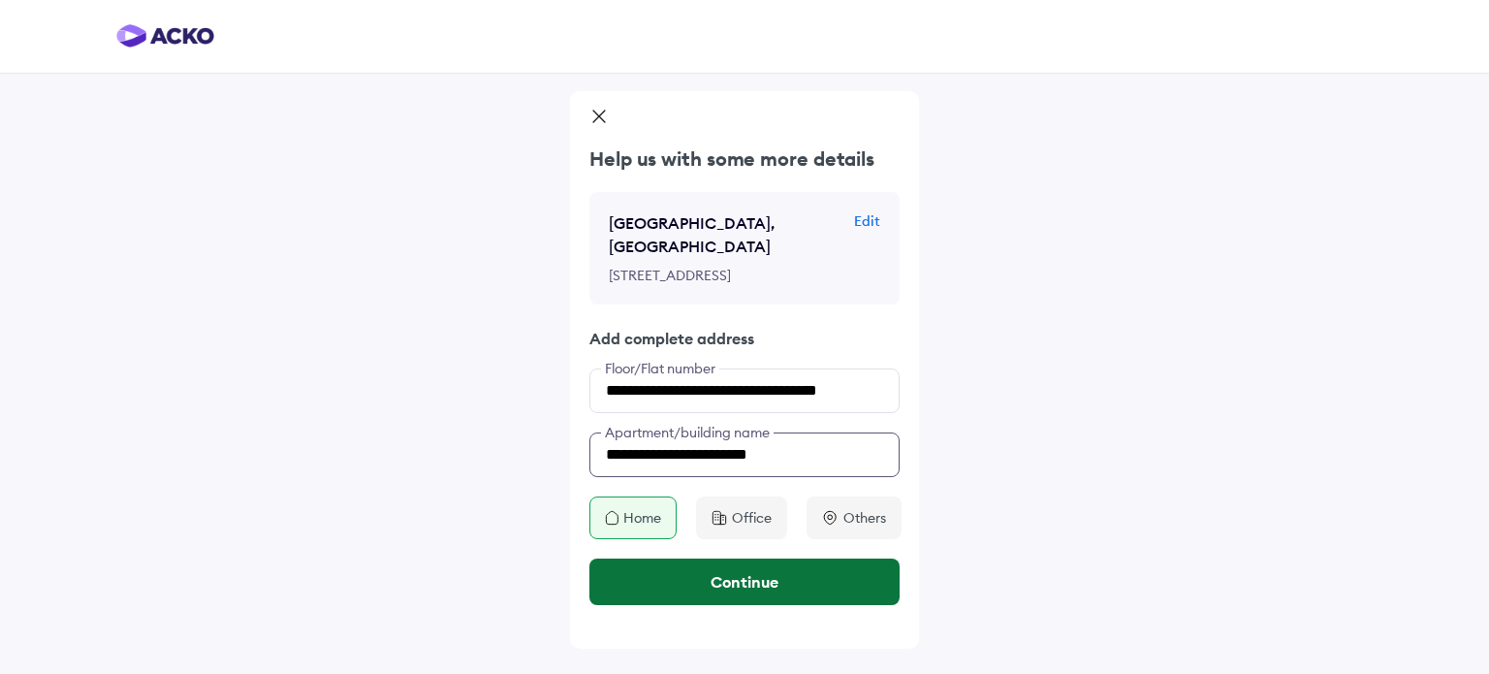
type input "**********"
click at [733, 605] on button "Continue" at bounding box center [745, 582] width 310 height 47
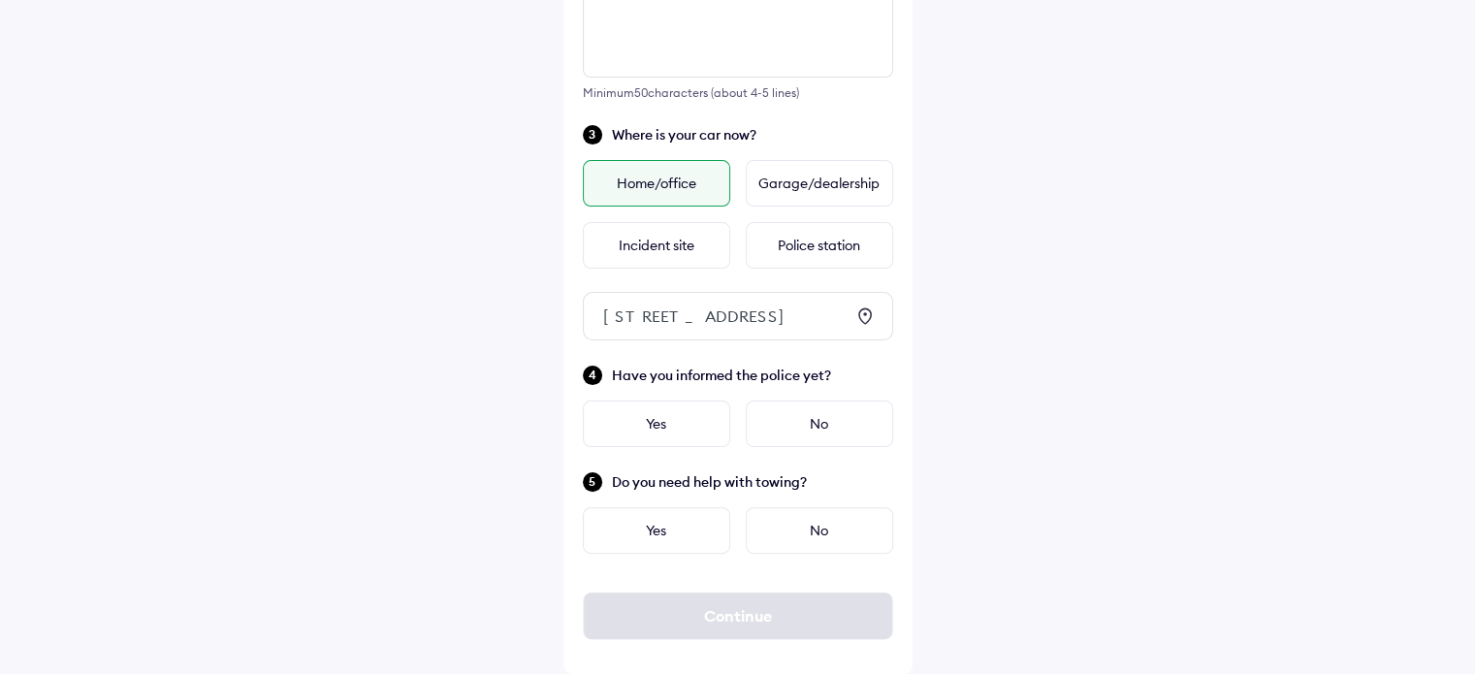
scroll to position [494, 0]
click at [807, 422] on div "No" at bounding box center [819, 423] width 147 height 47
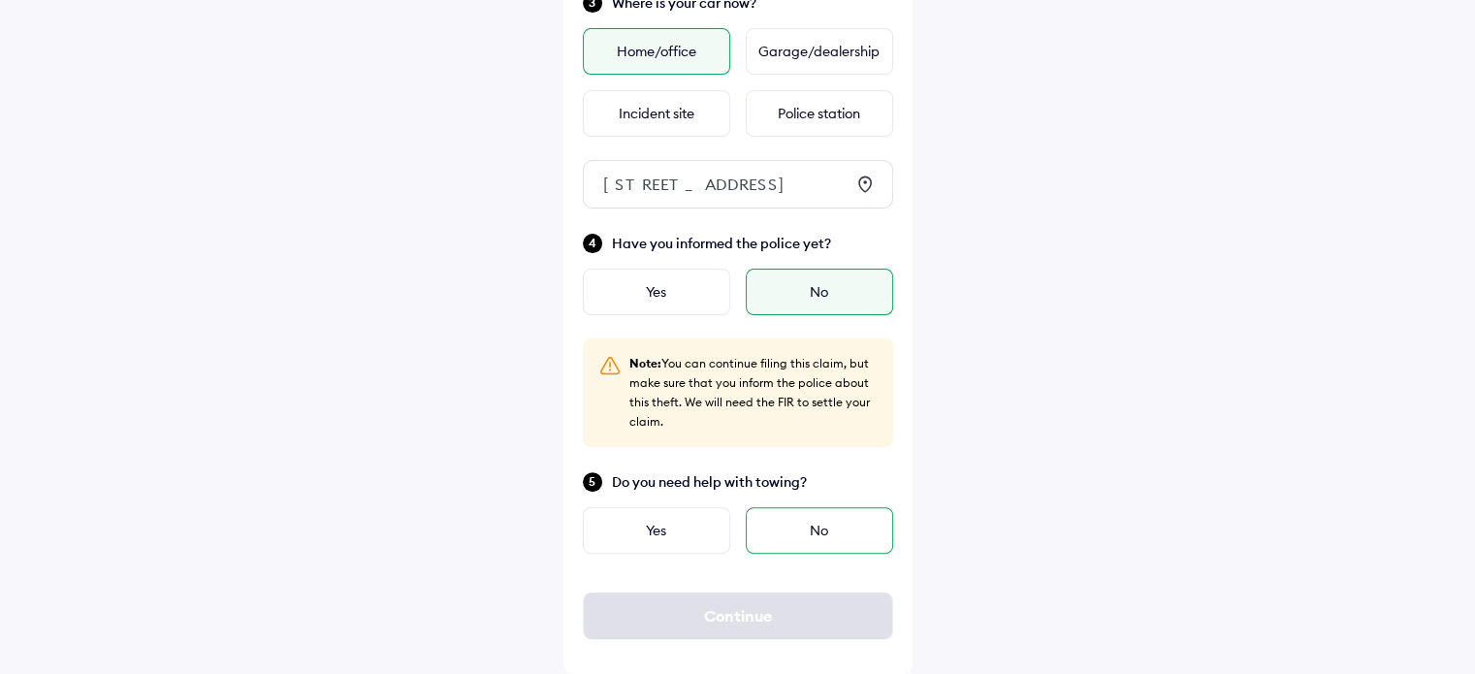
scroll to position [625, 0]
click at [795, 526] on div "No" at bounding box center [819, 530] width 147 height 47
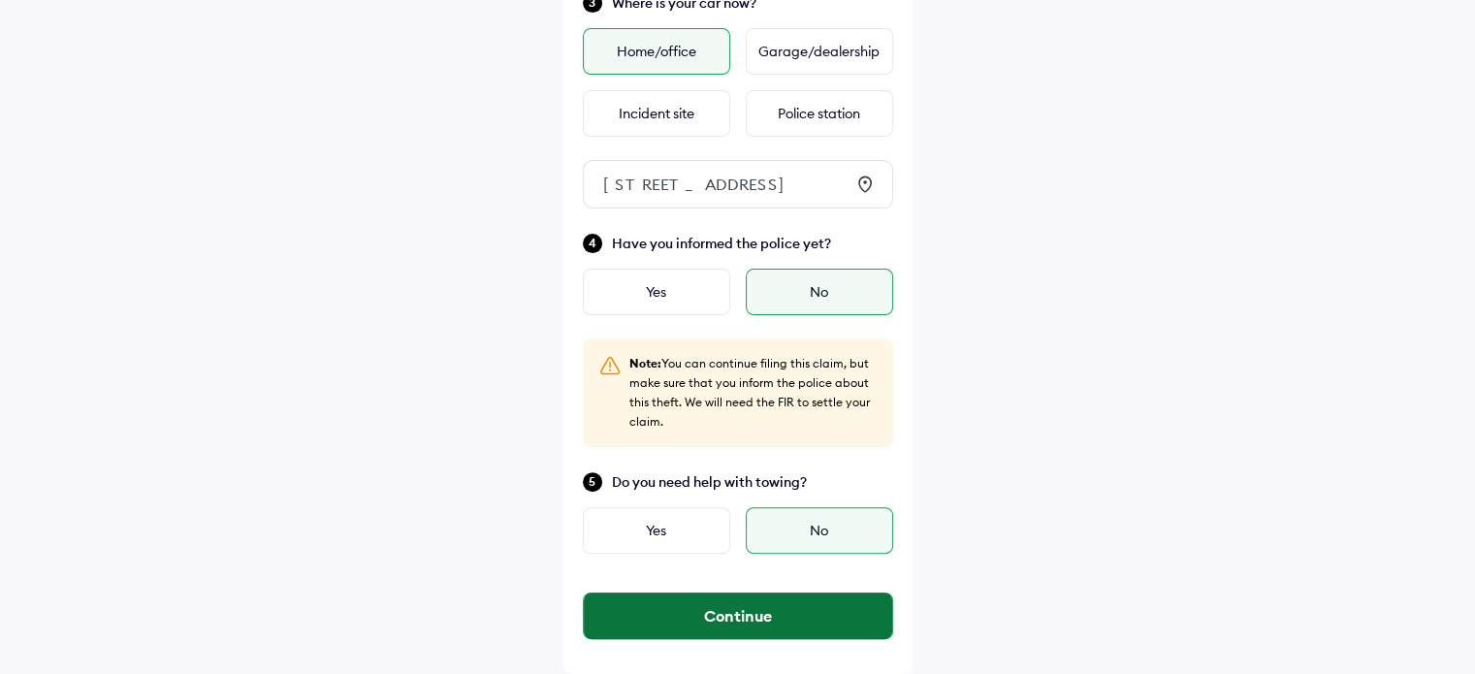
click at [777, 611] on button "Continue" at bounding box center [738, 615] width 308 height 47
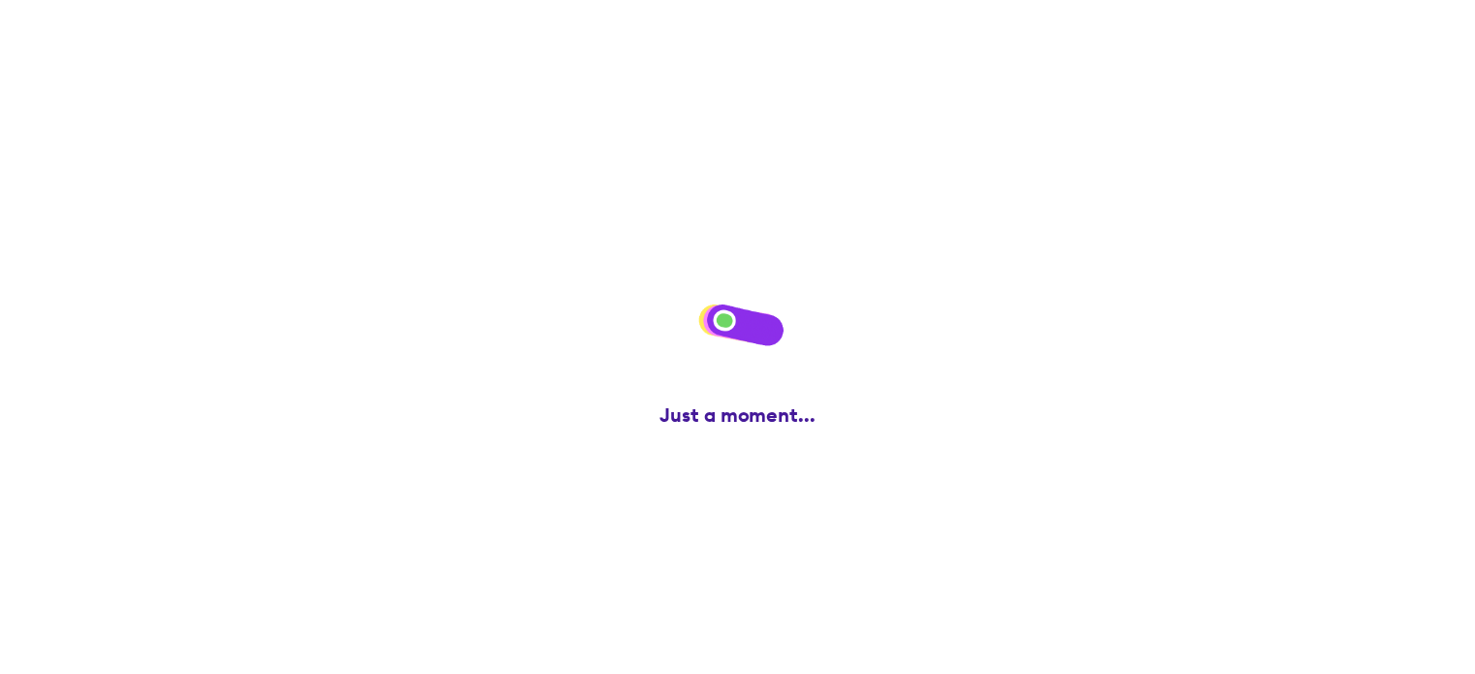
scroll to position [0, 0]
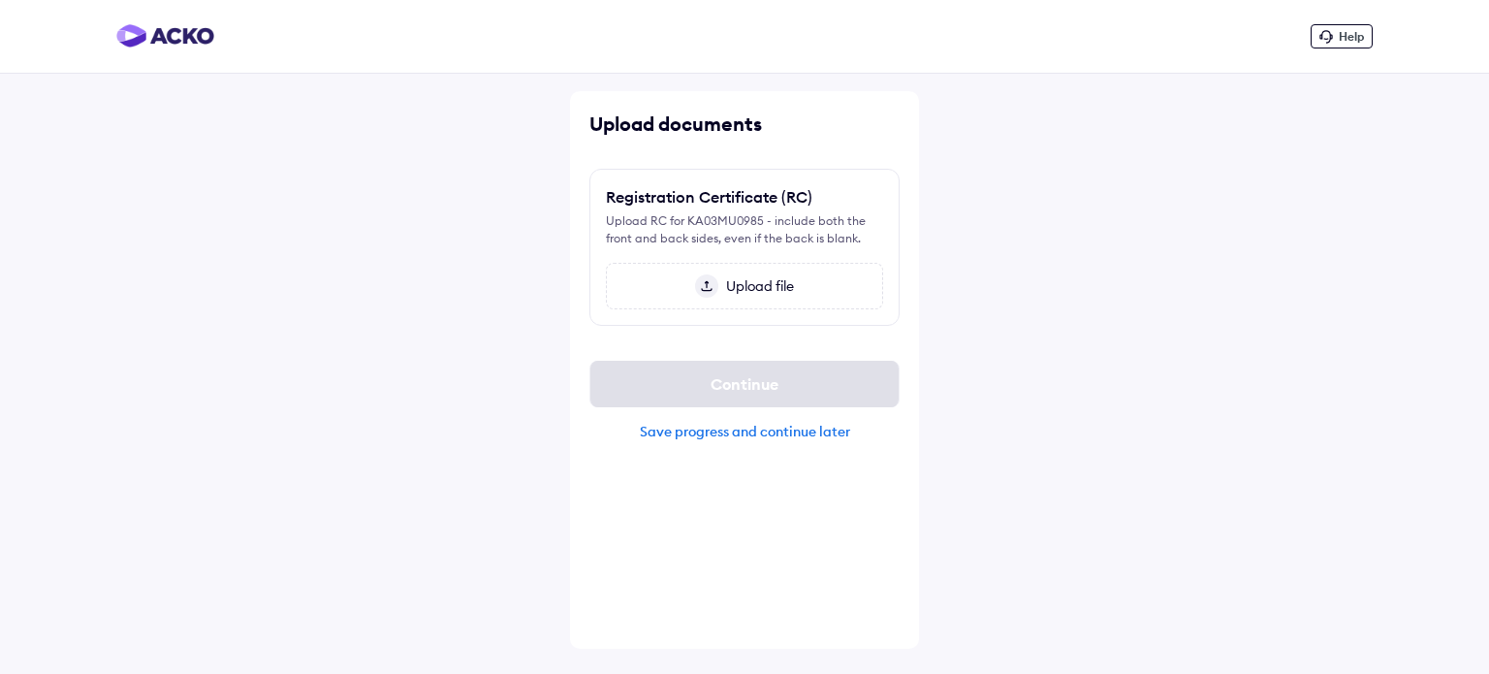
click at [752, 274] on div "Upload file" at bounding box center [744, 286] width 277 height 47
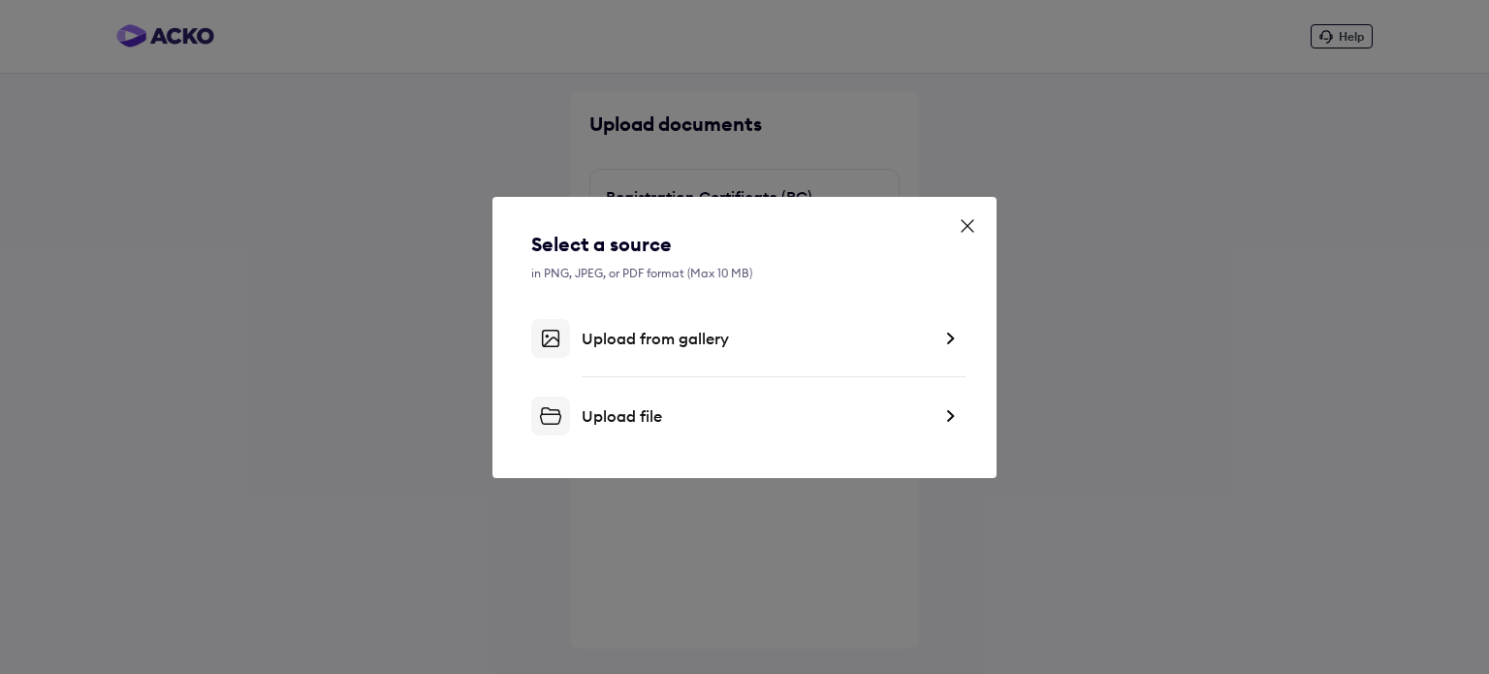
click at [618, 419] on div "Upload file" at bounding box center [756, 415] width 349 height 19
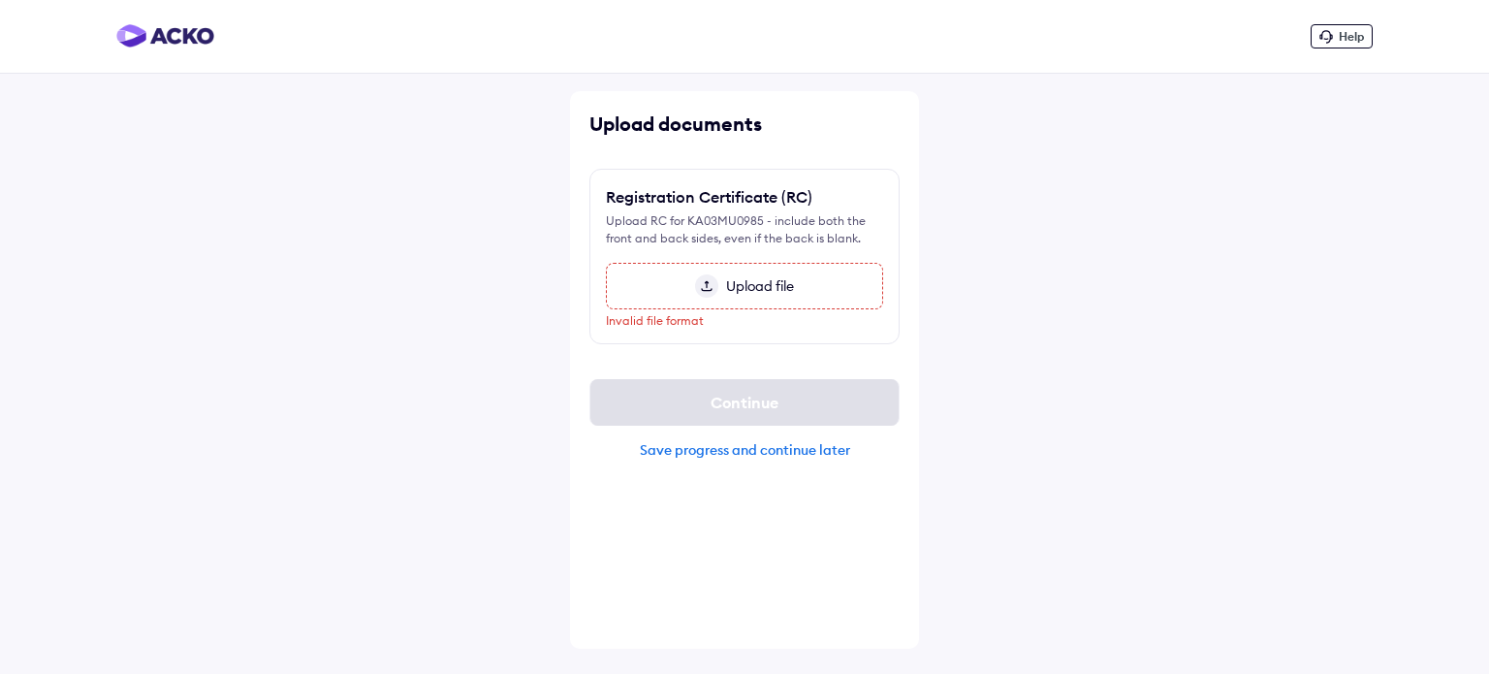
click at [1176, 305] on div "Help Upload documents Registration Certificate (RC) Upload RC for KA03MU0985 - …" at bounding box center [744, 337] width 1489 height 674
click at [729, 271] on div "Upload file" at bounding box center [744, 286] width 277 height 47
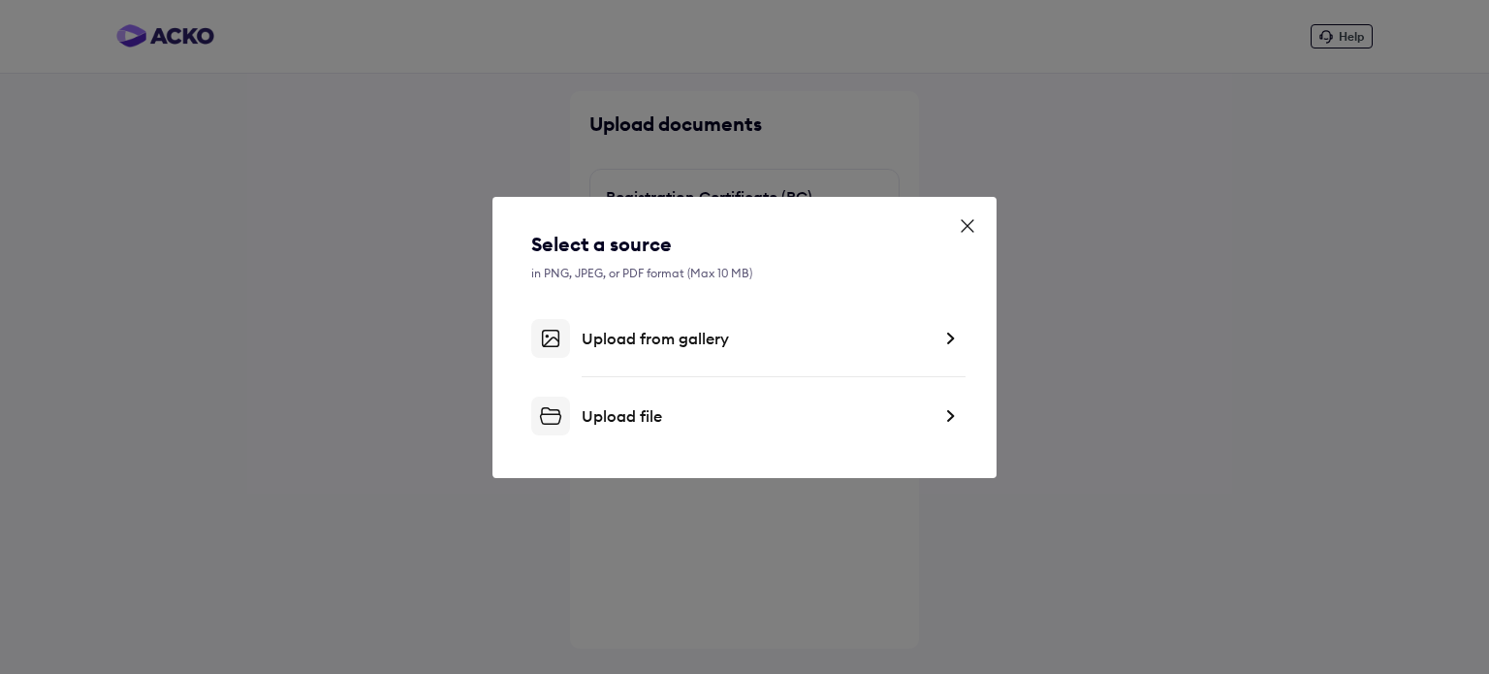
click at [626, 416] on div "Upload file" at bounding box center [756, 415] width 349 height 19
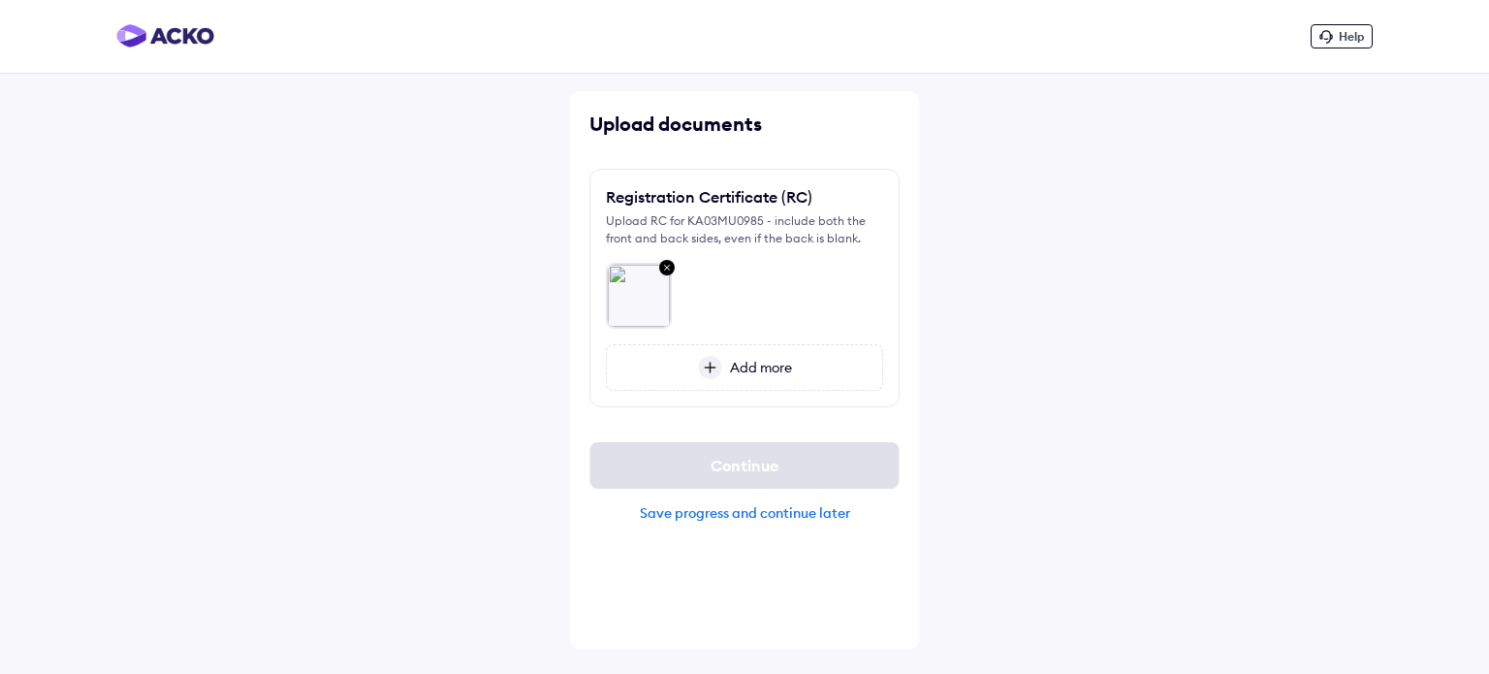
click at [731, 515] on div "Save progress and continue later" at bounding box center [745, 512] width 310 height 17
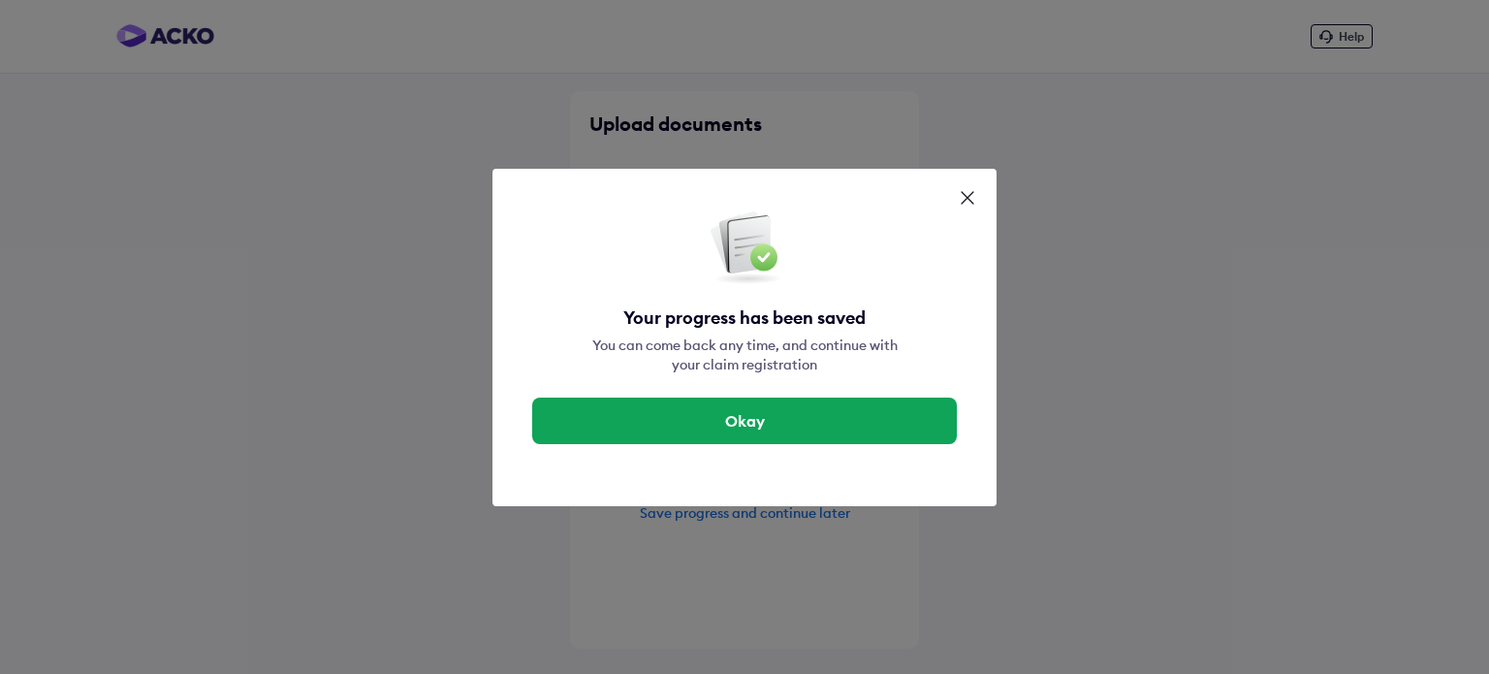
click at [969, 193] on icon at bounding box center [967, 197] width 19 height 19
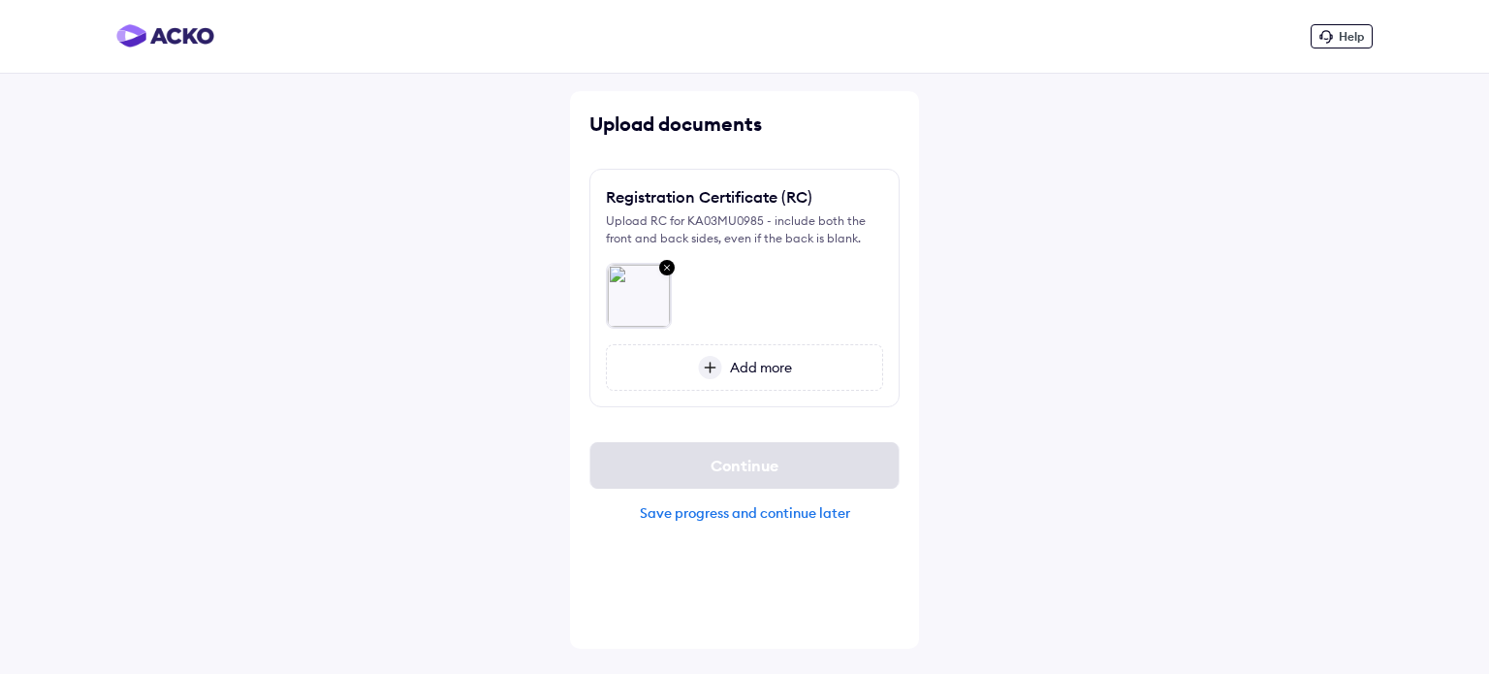
click at [766, 365] on span "Add more" at bounding box center [757, 367] width 70 height 17
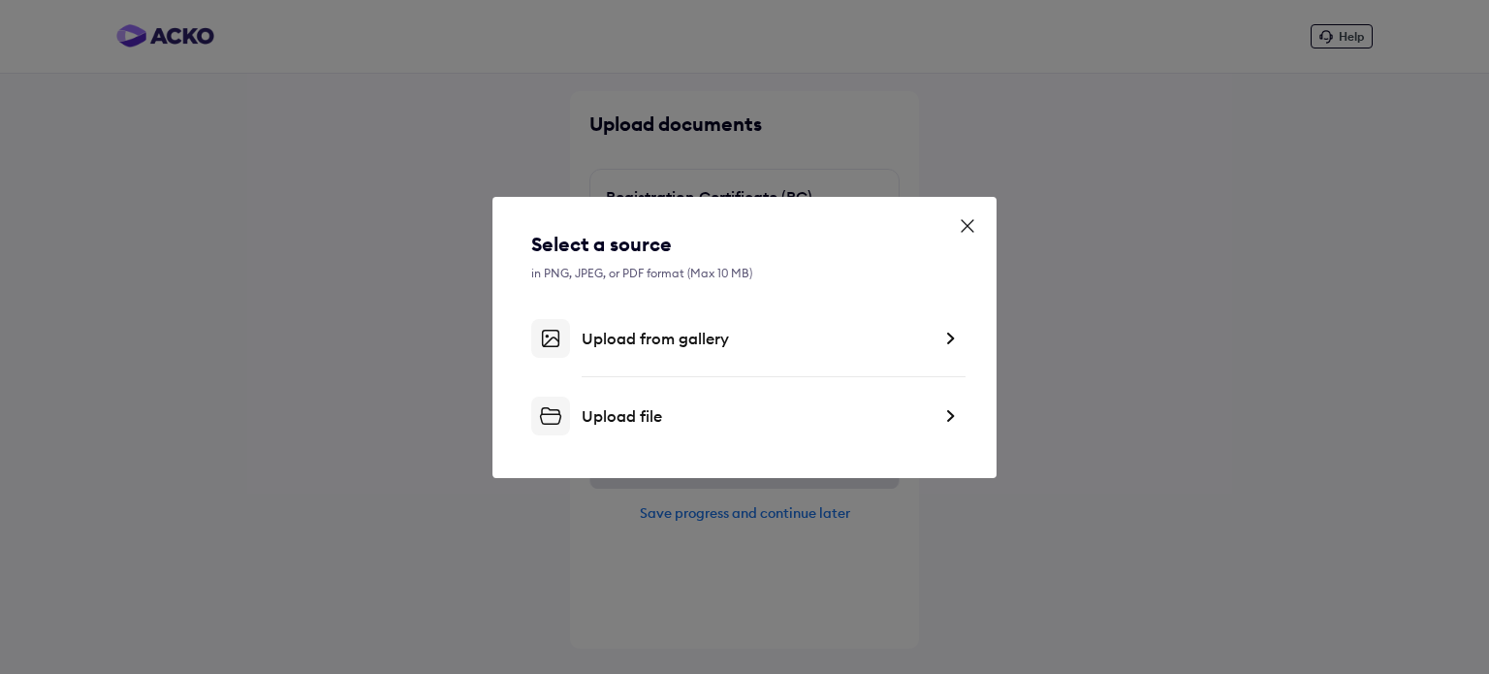
click at [723, 418] on div "Upload file" at bounding box center [756, 415] width 349 height 19
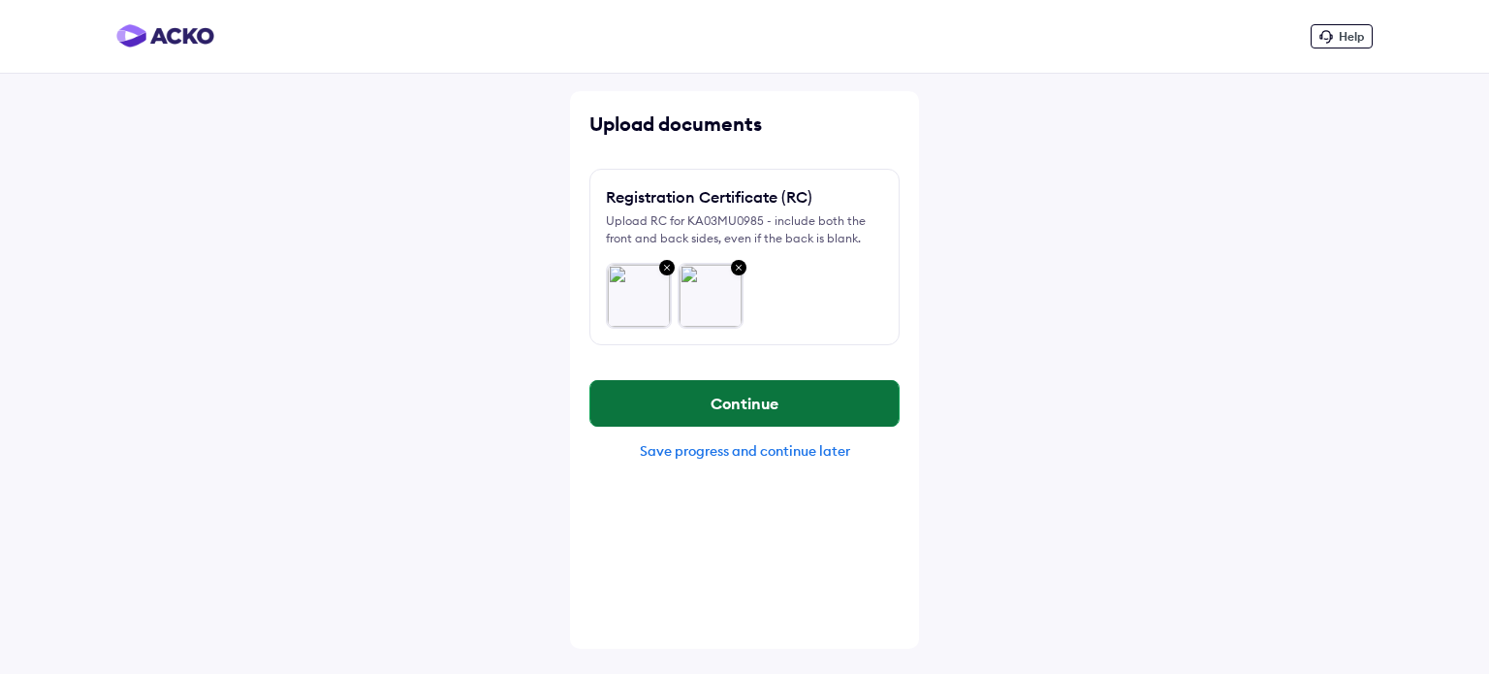
click at [723, 404] on button "Continue" at bounding box center [745, 403] width 308 height 47
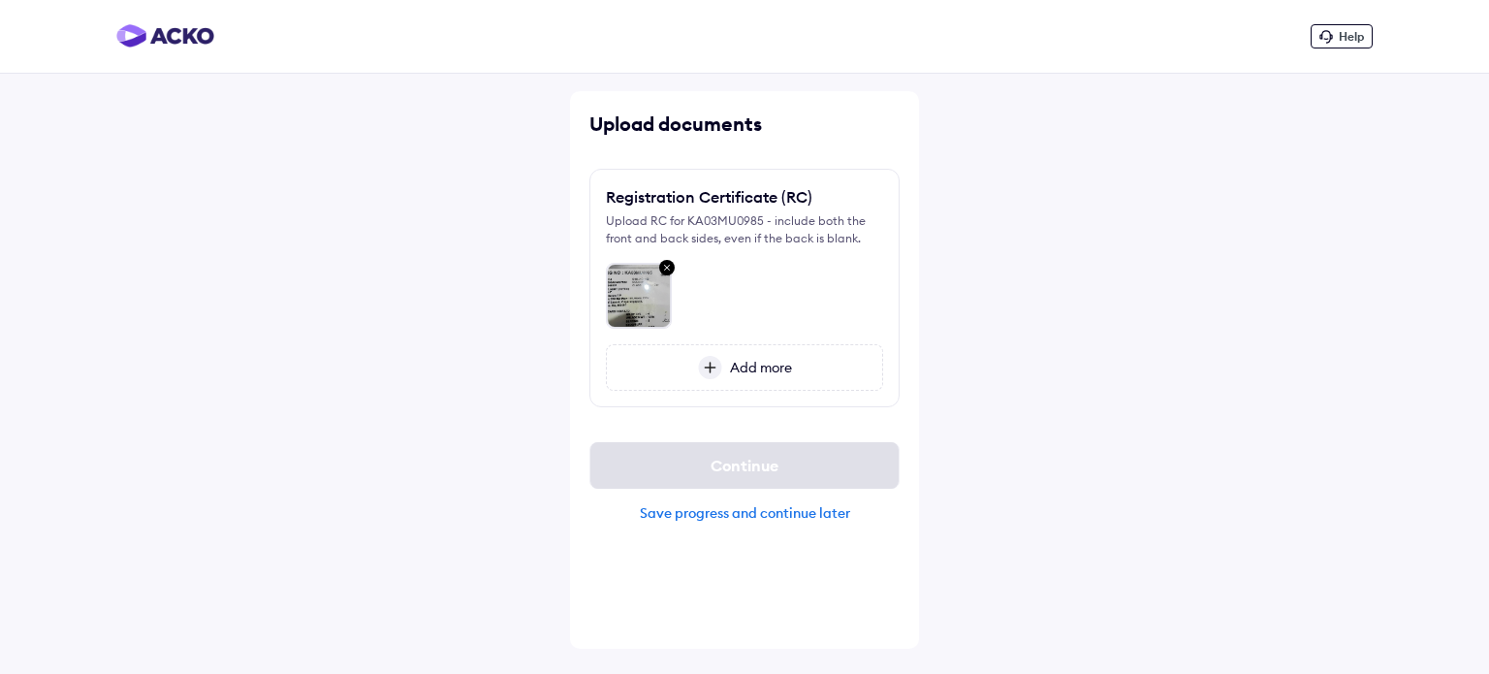
click at [733, 367] on span "Add more" at bounding box center [757, 367] width 70 height 17
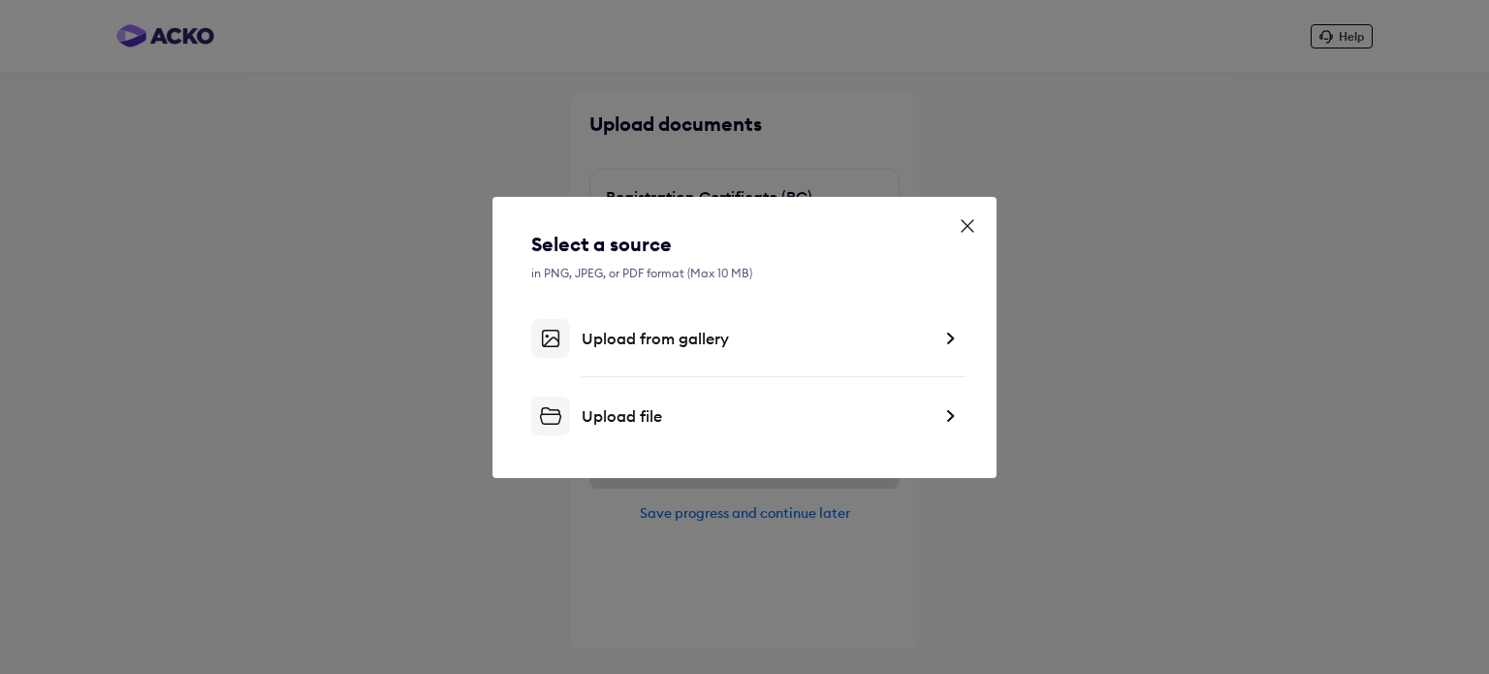
click at [659, 417] on div "Upload file" at bounding box center [756, 415] width 349 height 19
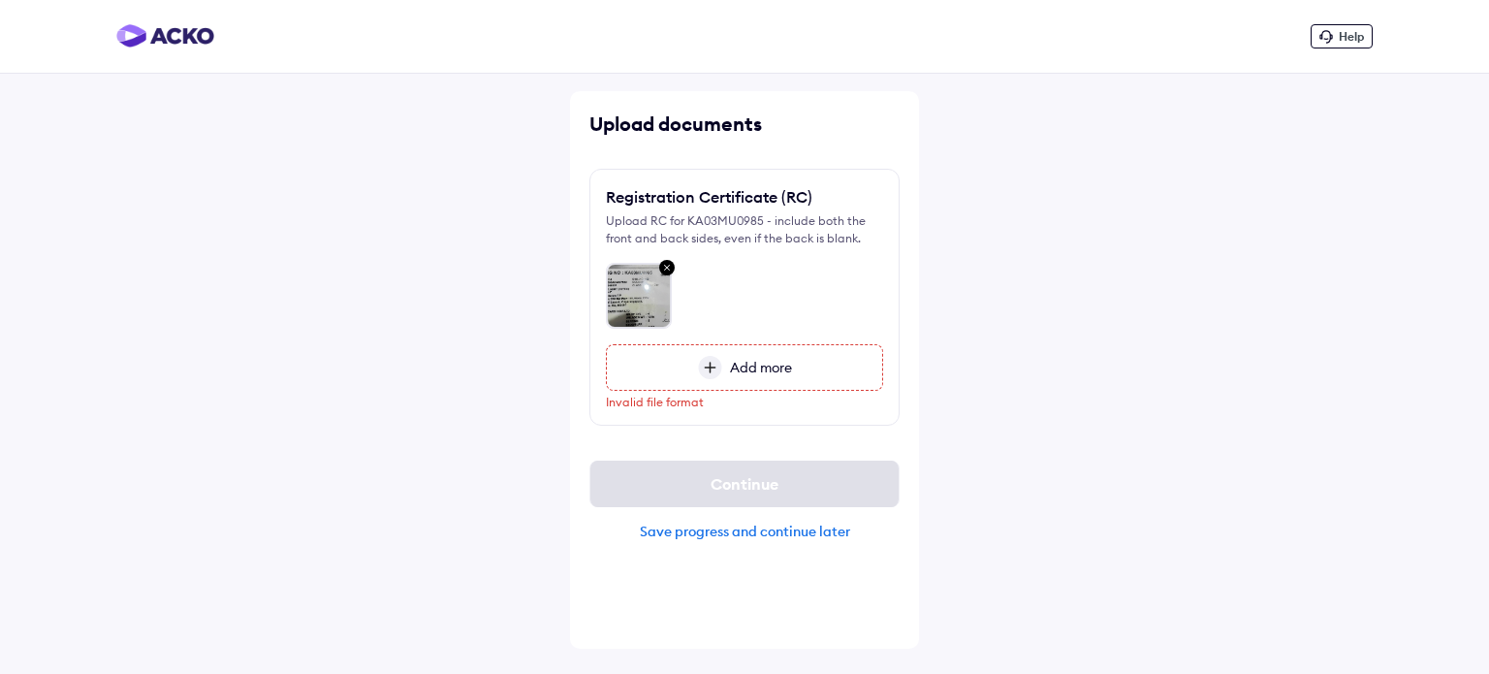
click at [969, 321] on div "Help Upload documents Registration Certificate (RC) Upload RC for KA03MU0985 - …" at bounding box center [744, 337] width 1489 height 674
click at [733, 367] on span "Add more" at bounding box center [757, 367] width 70 height 17
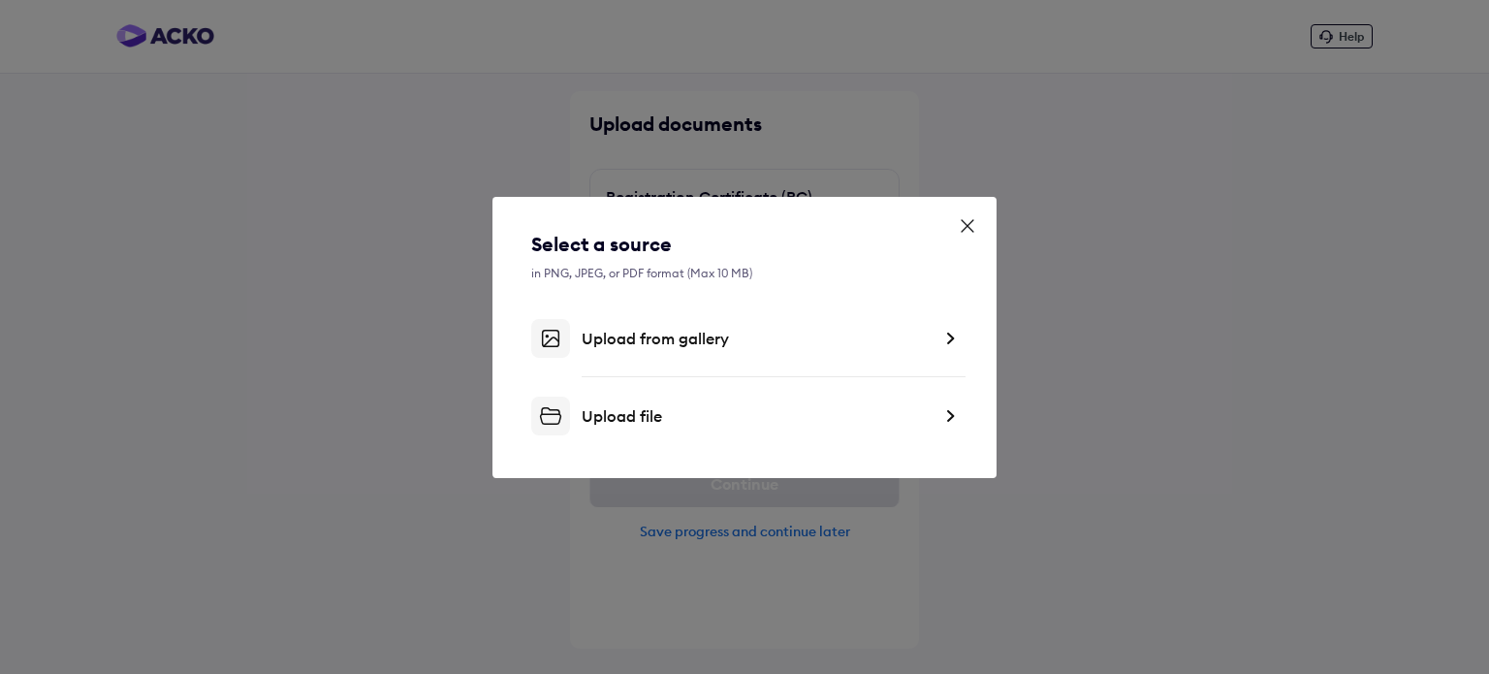
click at [652, 418] on div "Upload file" at bounding box center [756, 415] width 349 height 19
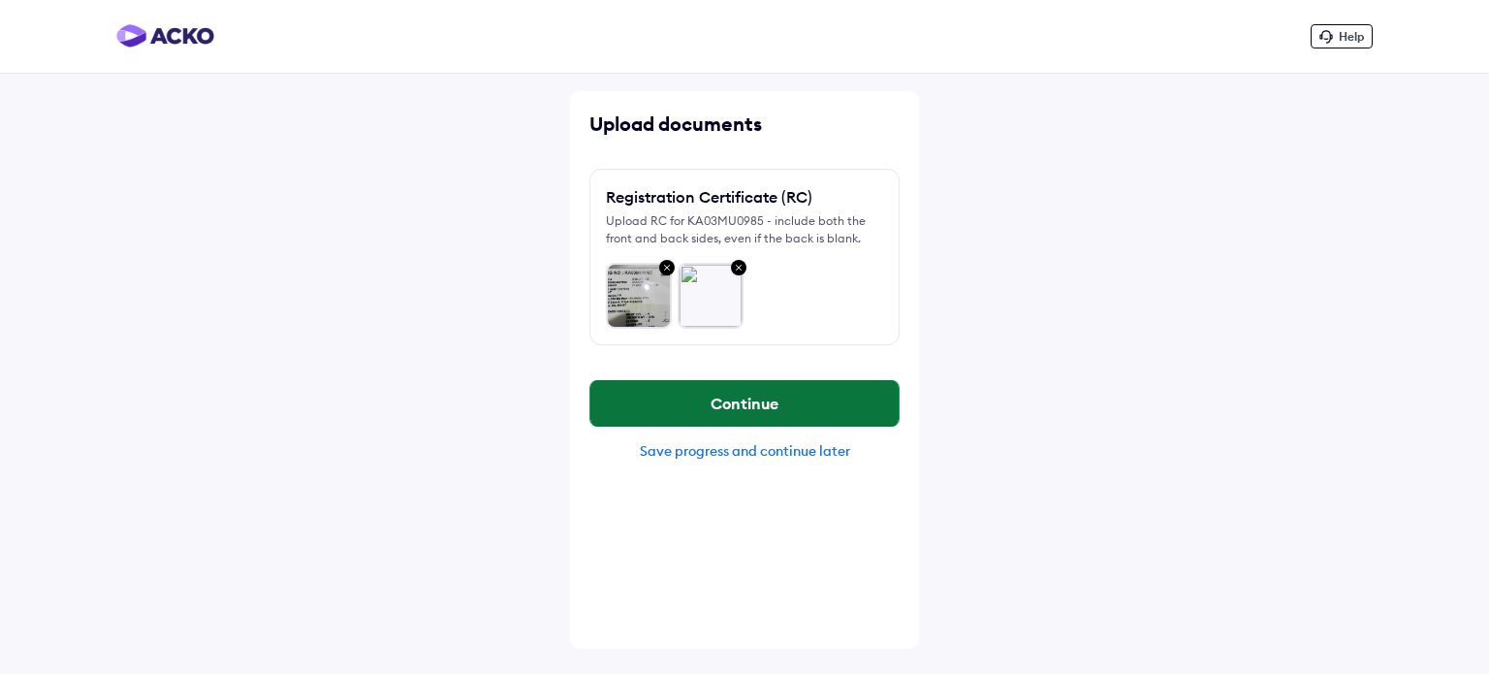
click at [748, 398] on button "Continue" at bounding box center [745, 403] width 308 height 47
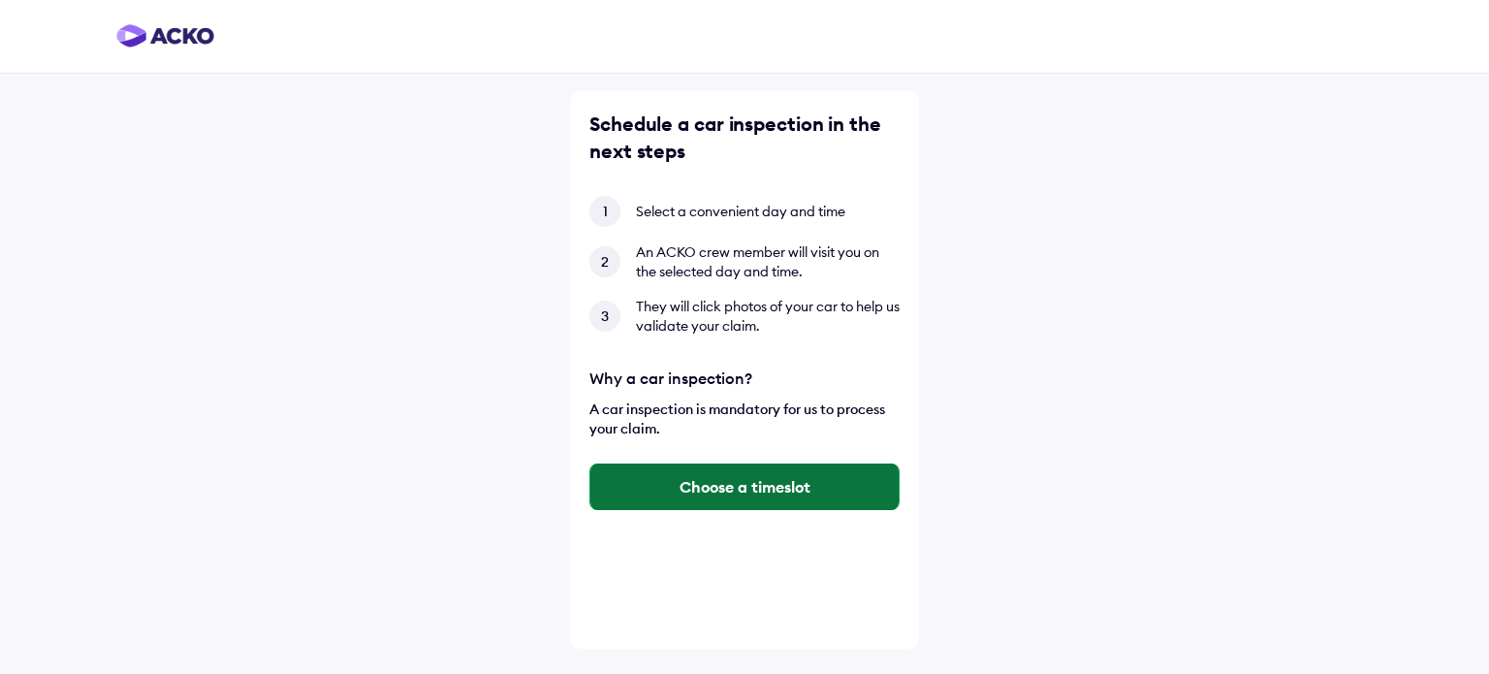
click at [710, 484] on button "Choose a timeslot" at bounding box center [745, 486] width 308 height 47
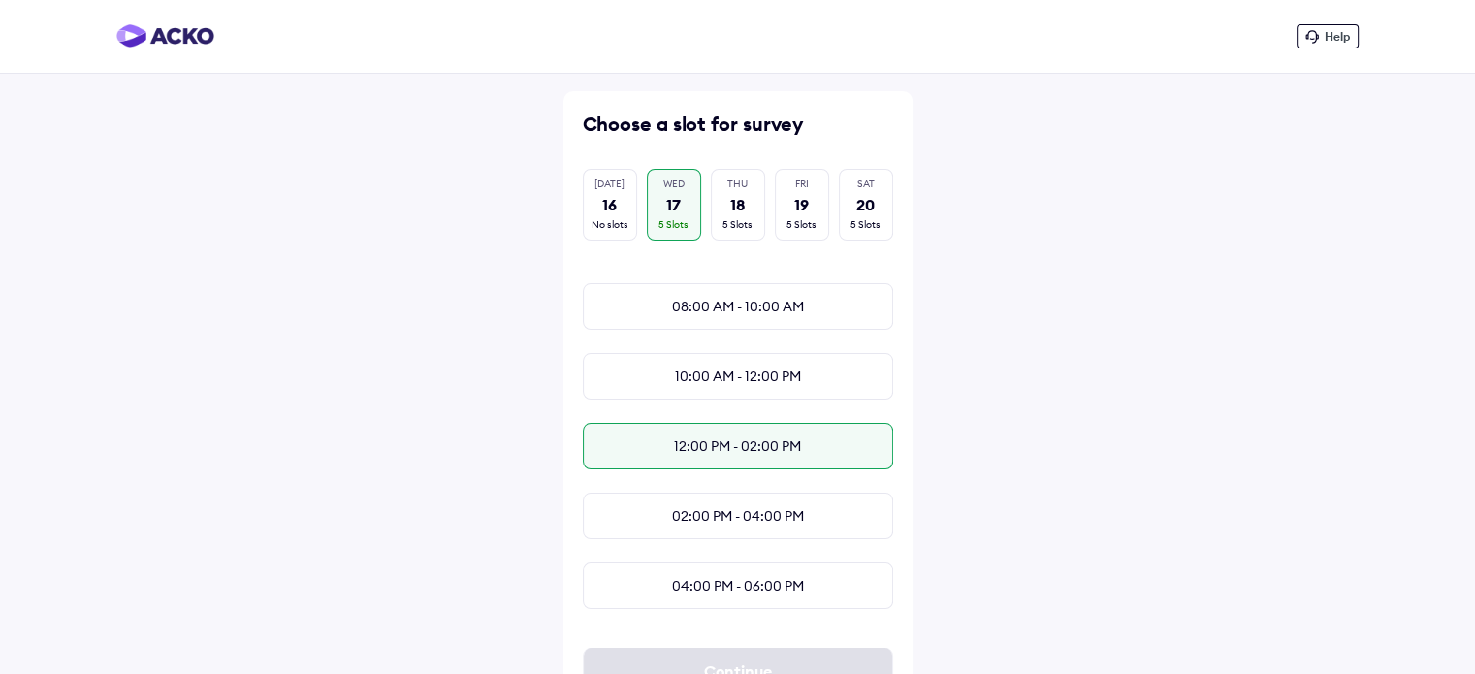
click at [718, 435] on div "12:00 PM - 02:00 PM" at bounding box center [738, 446] width 310 height 47
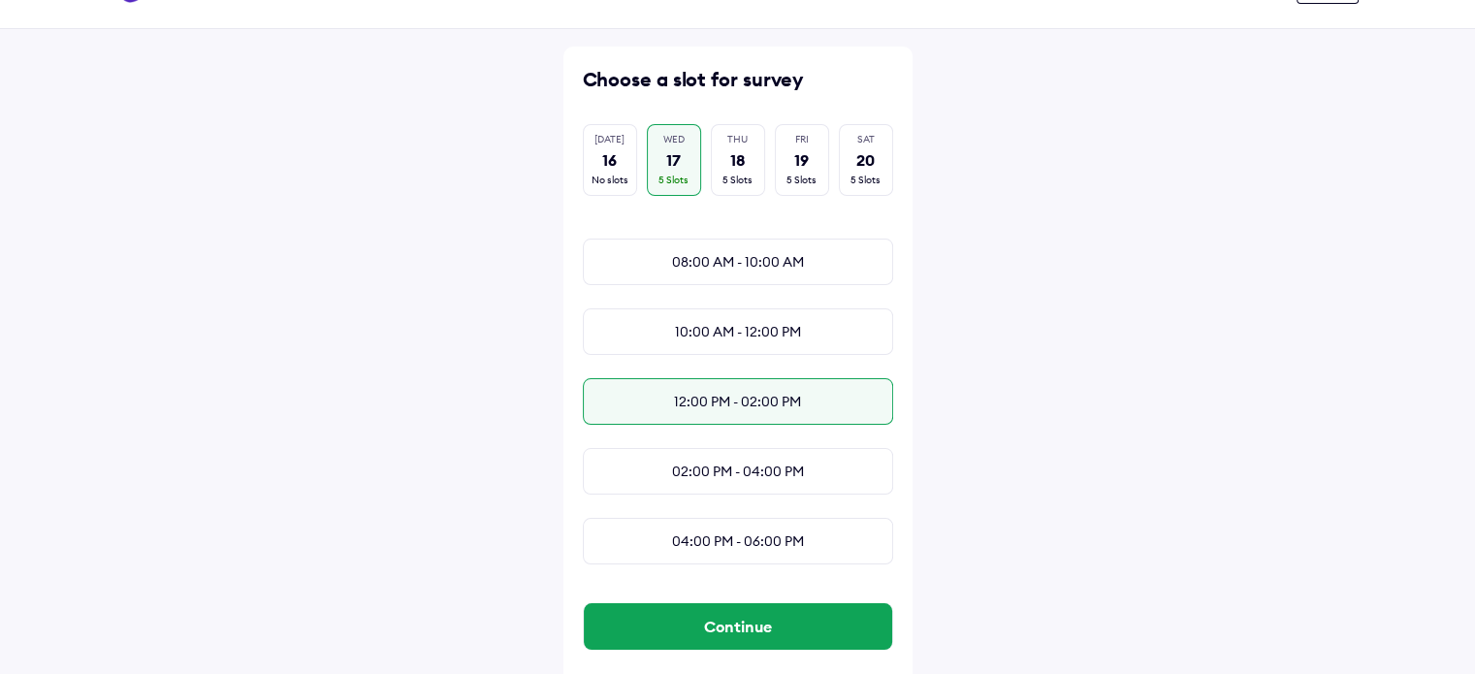
scroll to position [70, 0]
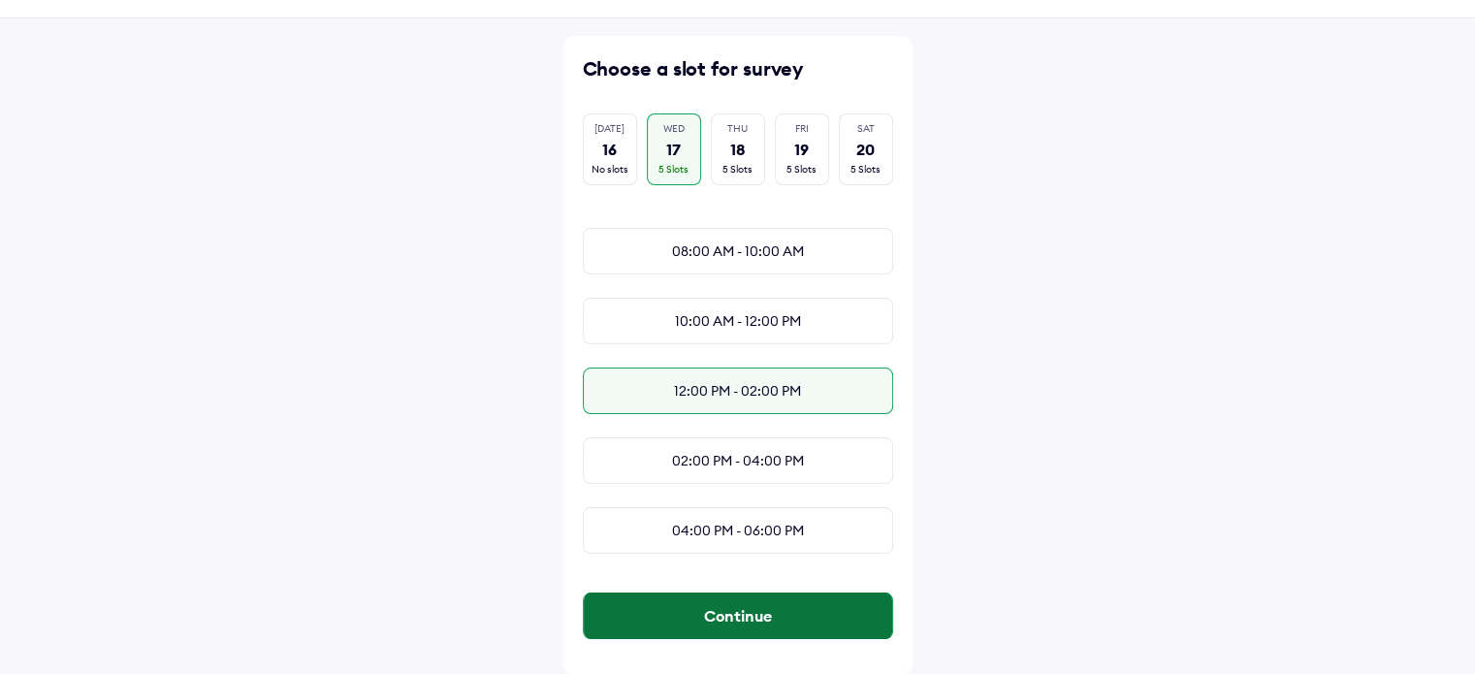
click at [721, 608] on button "Continue" at bounding box center [738, 615] width 308 height 47
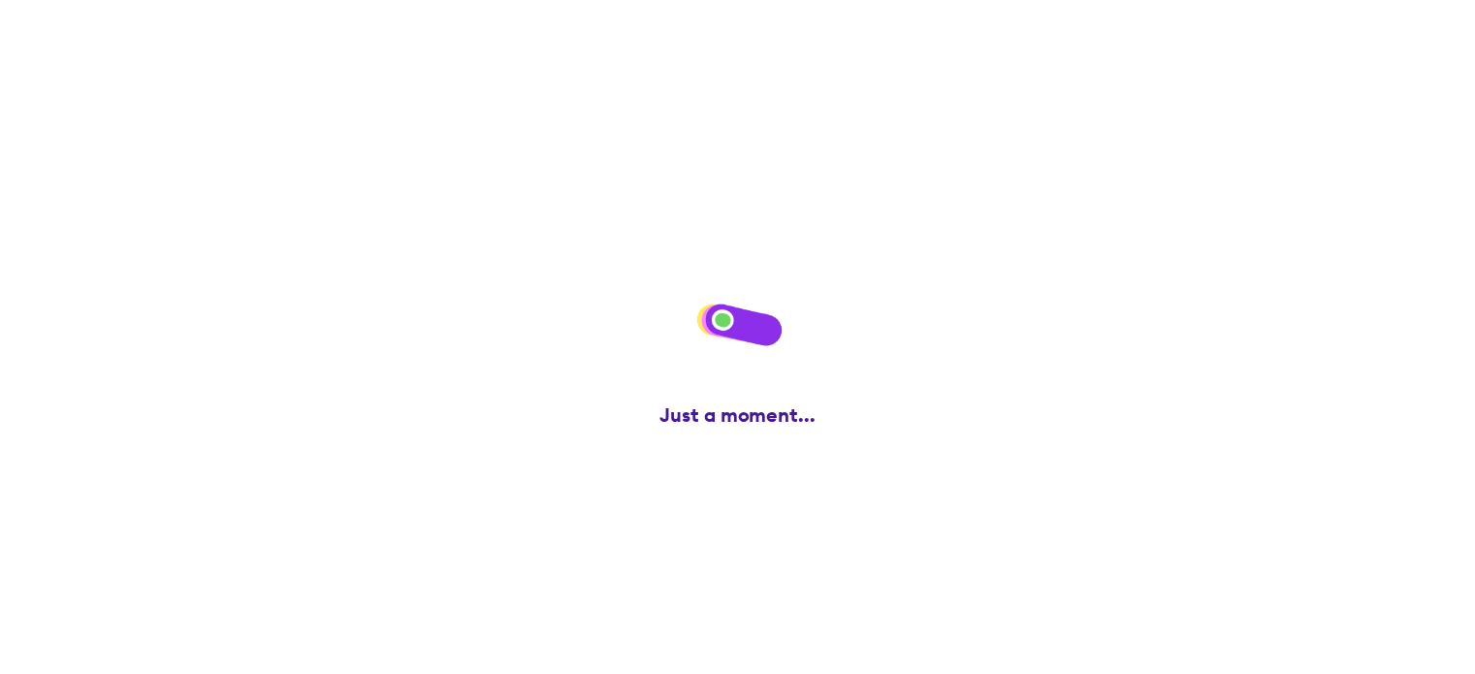
scroll to position [0, 0]
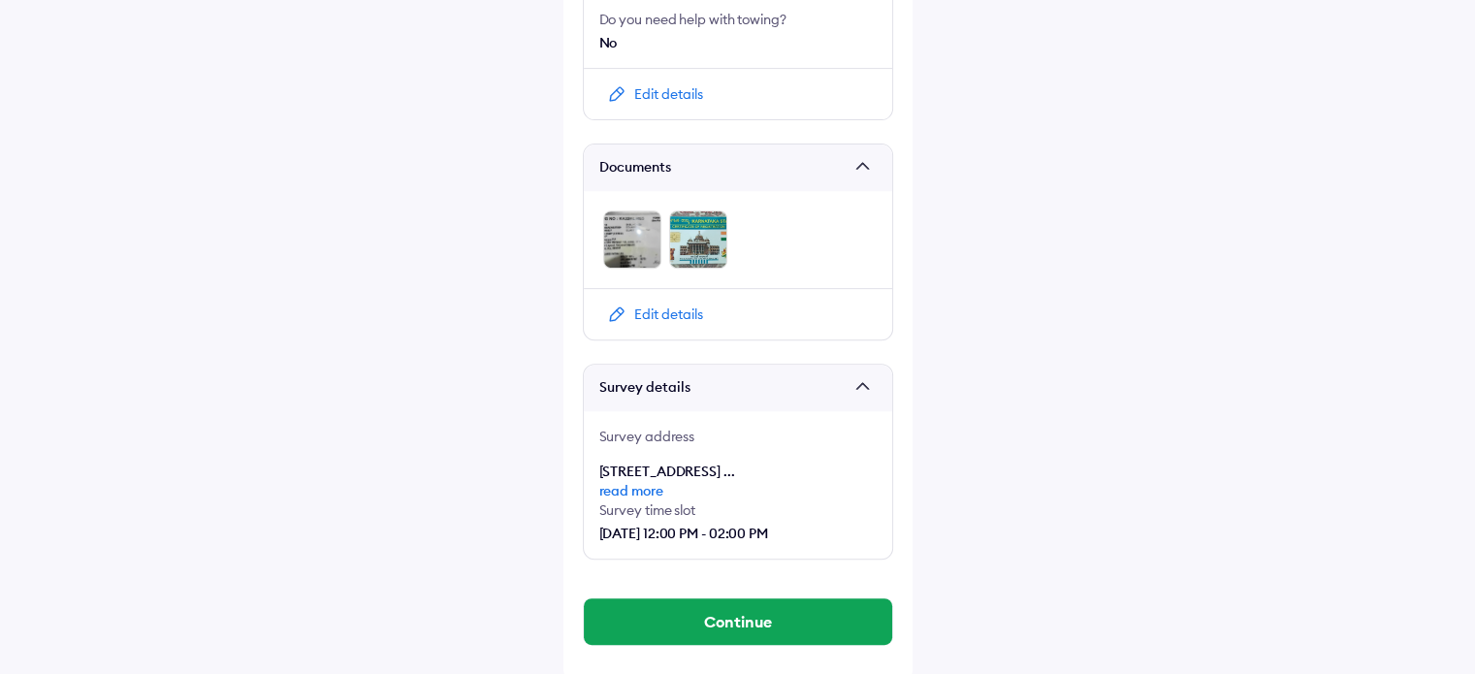
scroll to position [818, 0]
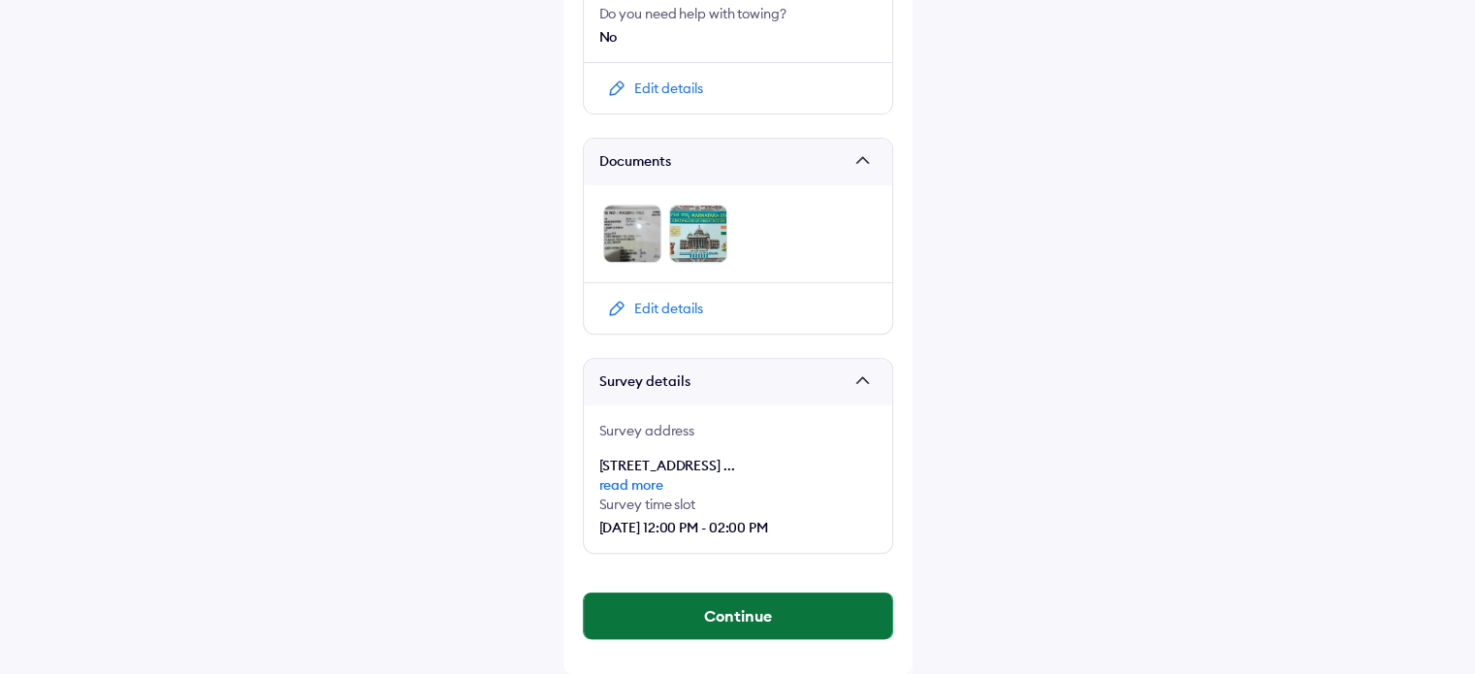
click at [724, 618] on button "Continue" at bounding box center [738, 615] width 308 height 47
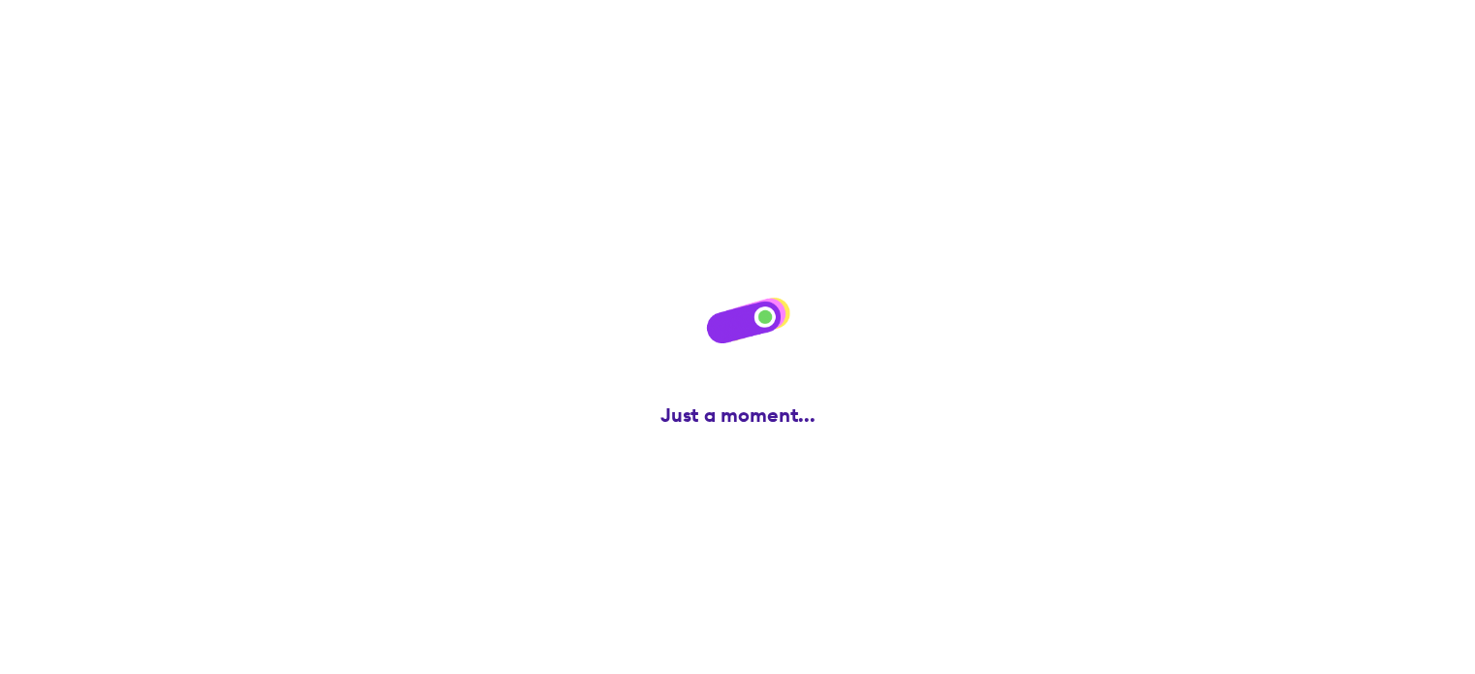
scroll to position [0, 0]
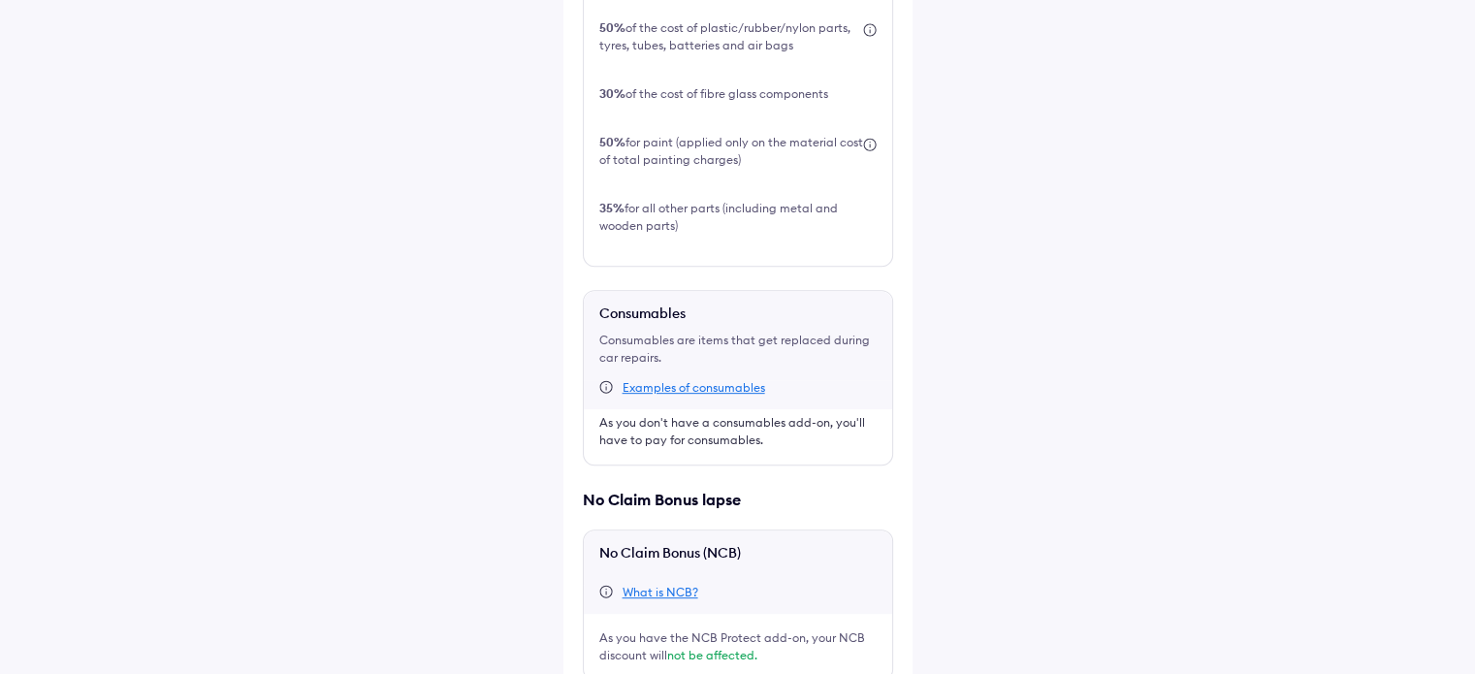
scroll to position [805, 0]
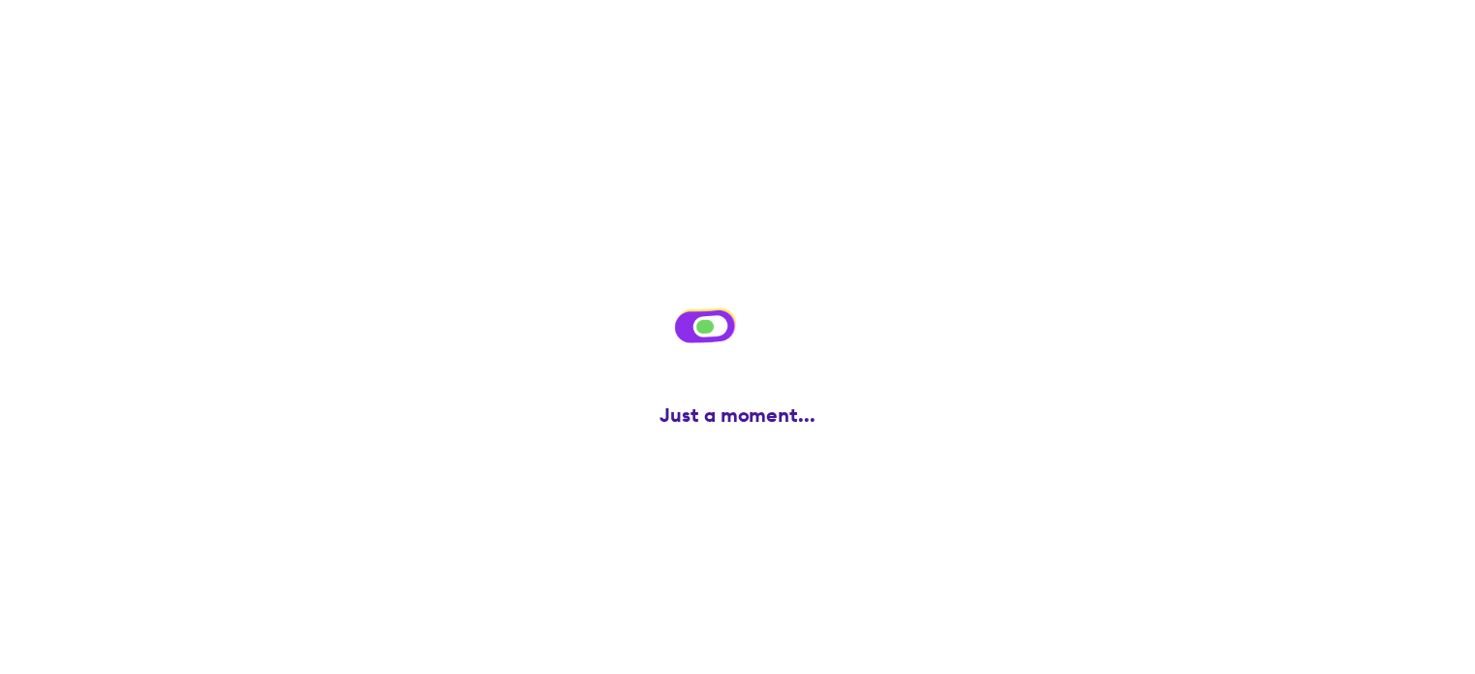
scroll to position [0, 0]
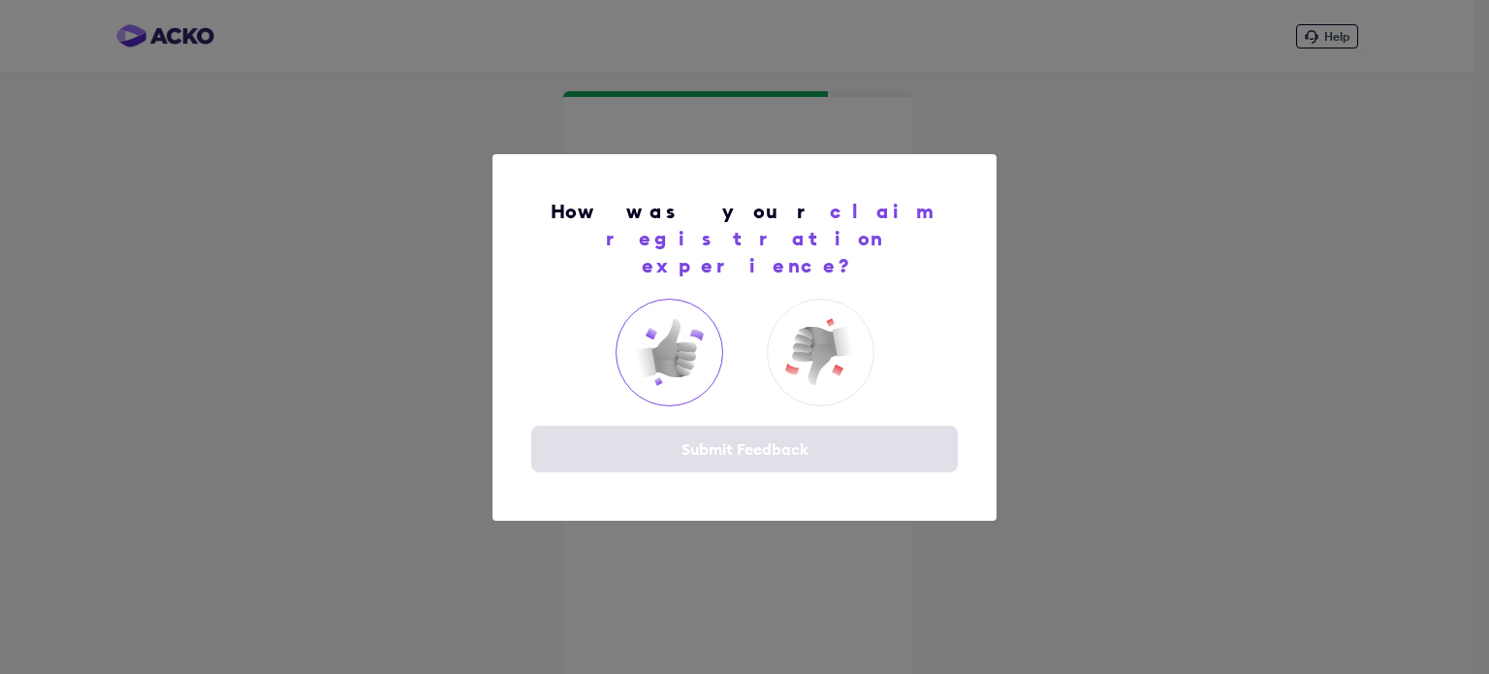
click at [655, 337] on img at bounding box center [669, 352] width 78 height 78
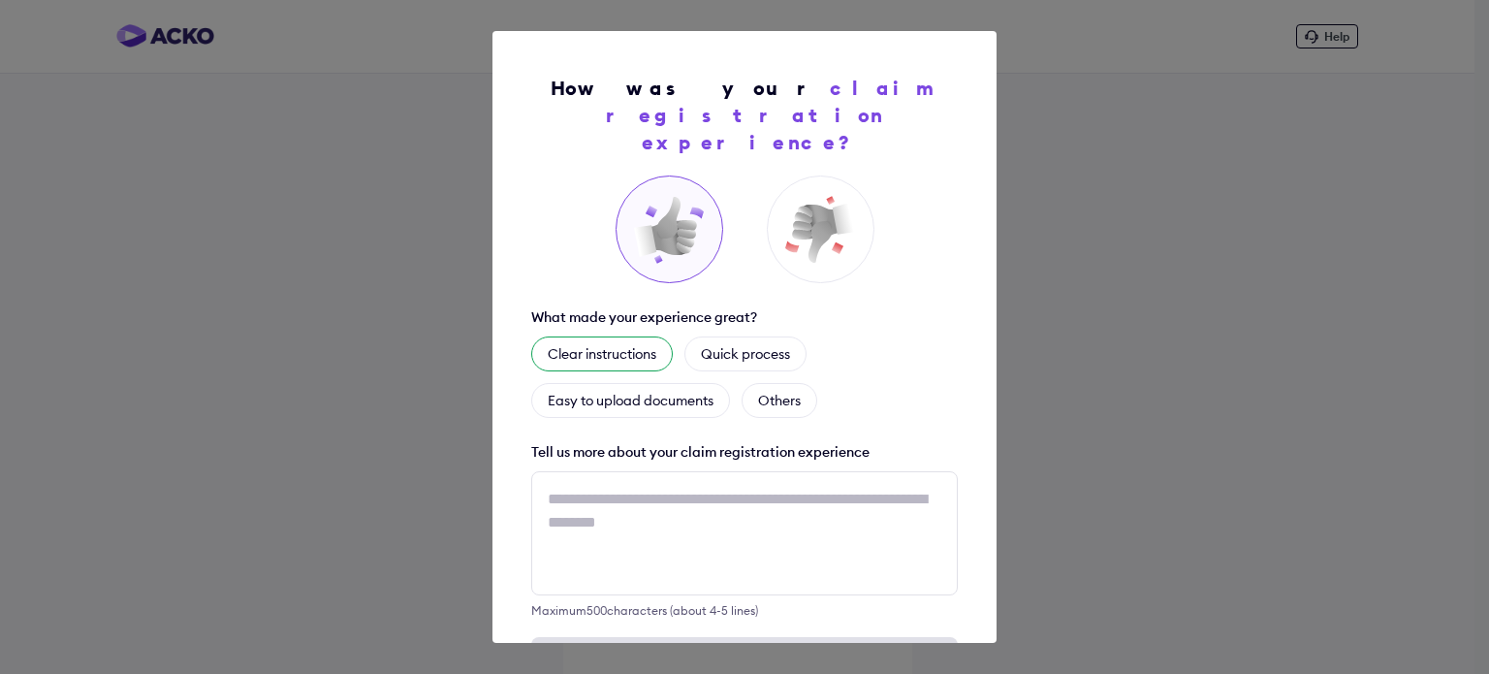
click at [582, 336] on div "Clear instructions" at bounding box center [602, 353] width 142 height 35
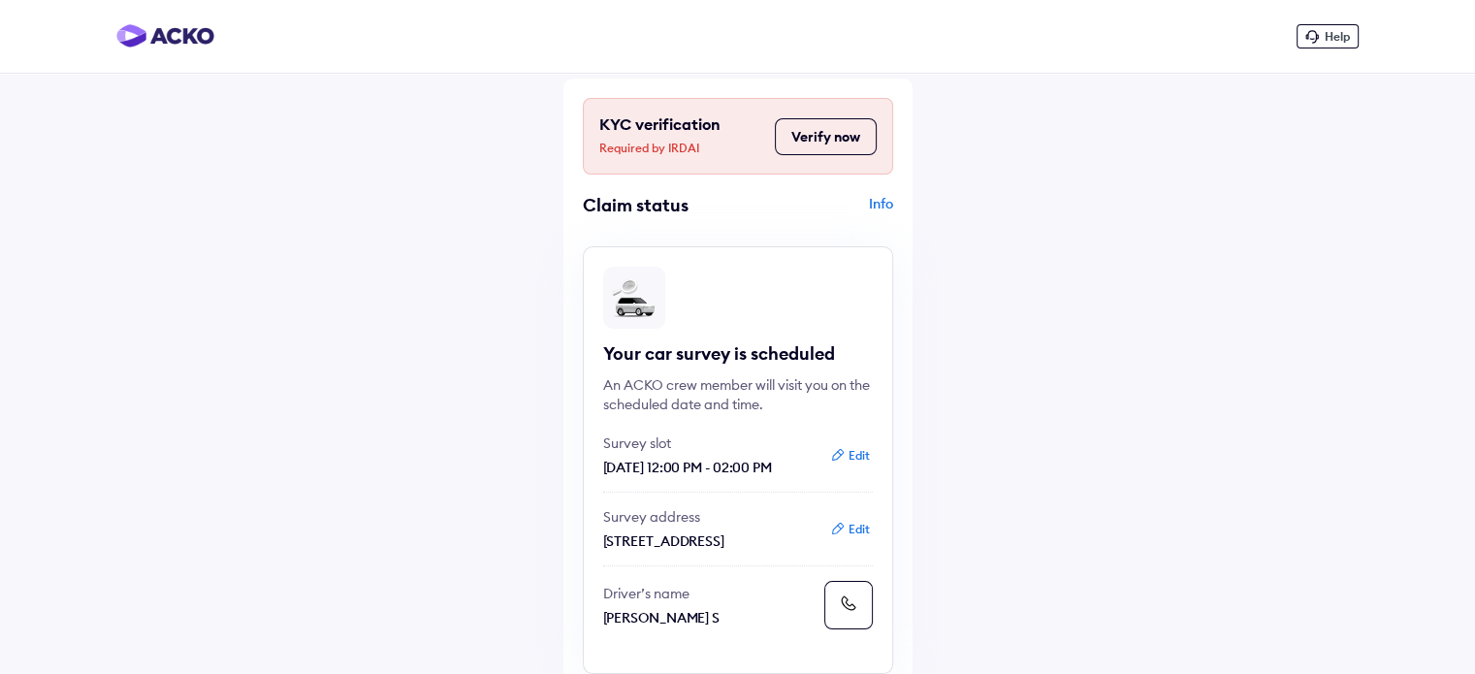
click at [812, 136] on button "Verify now" at bounding box center [826, 136] width 102 height 37
click at [991, 234] on div "Help KYC verification Required by IRDAI Verify now Claim status Info Your car s…" at bounding box center [737, 672] width 1475 height 1345
